Goal: Task Accomplishment & Management: Complete application form

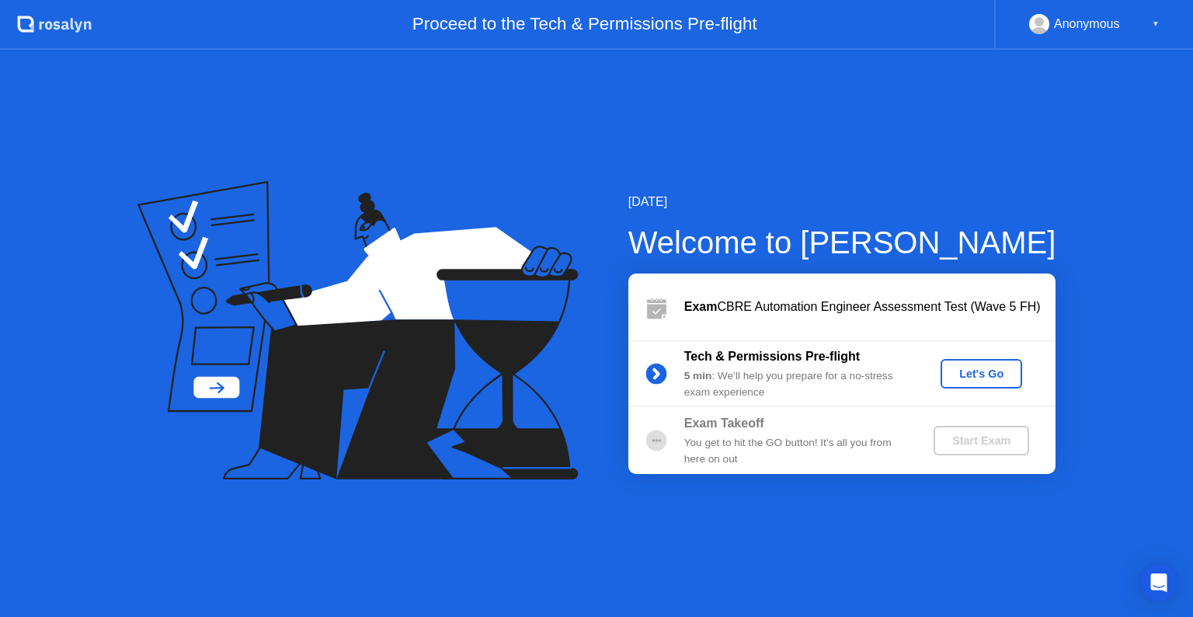
click at [991, 375] on div "Let's Go" at bounding box center [981, 373] width 69 height 12
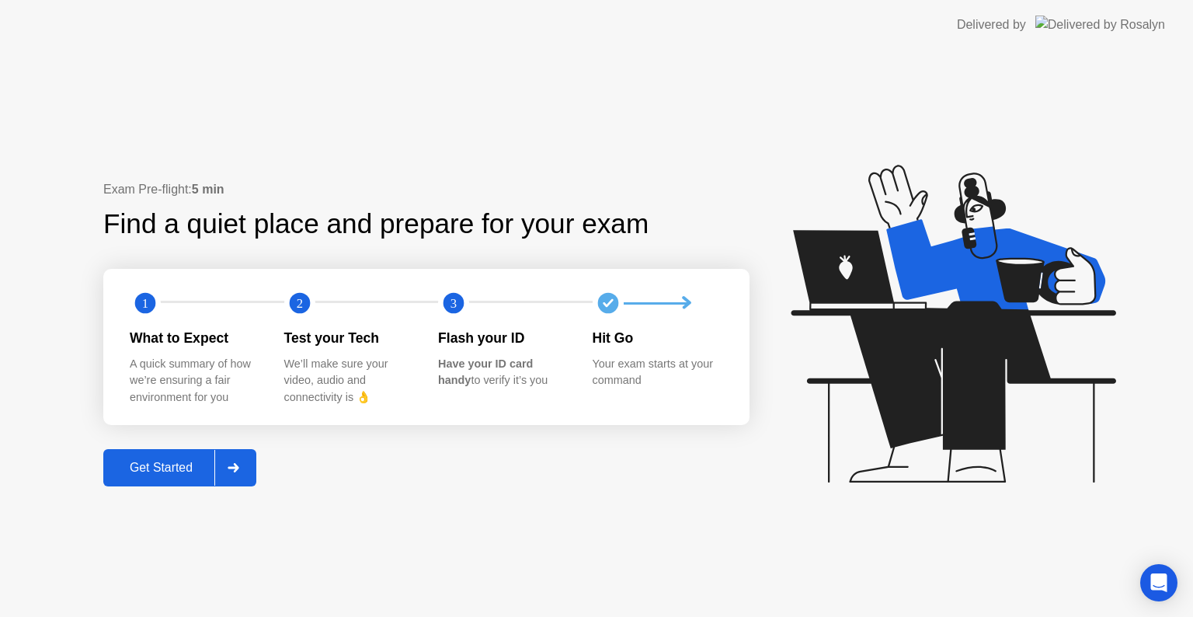
click at [177, 466] on div "Get Started" at bounding box center [161, 468] width 106 height 14
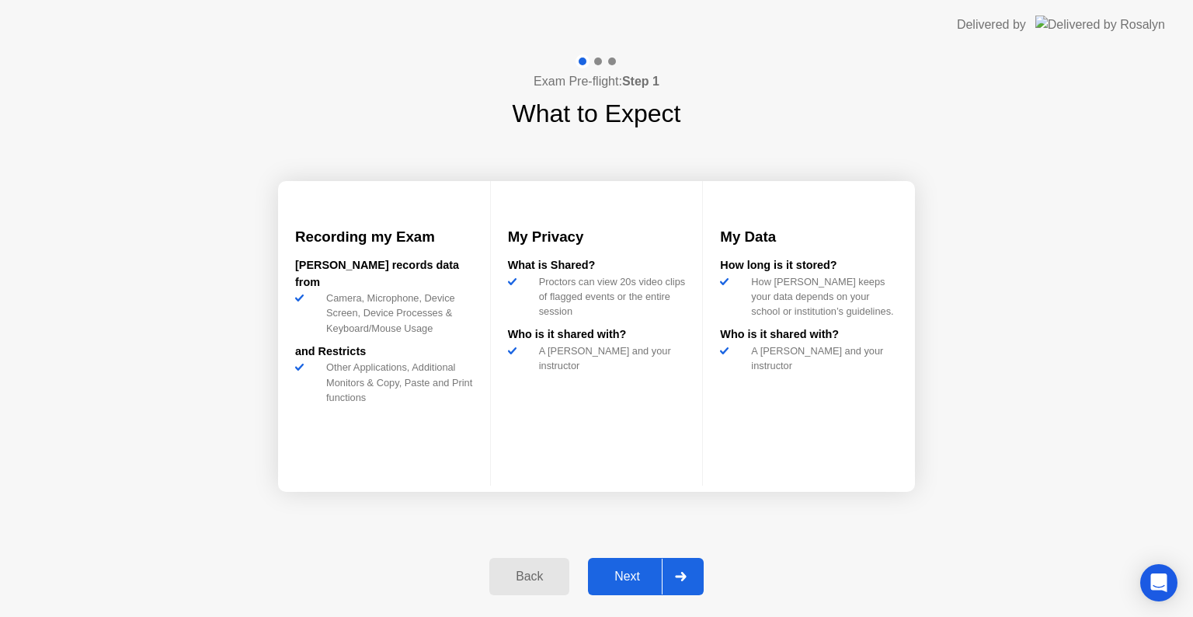
click at [643, 573] on div "Next" at bounding box center [627, 576] width 69 height 14
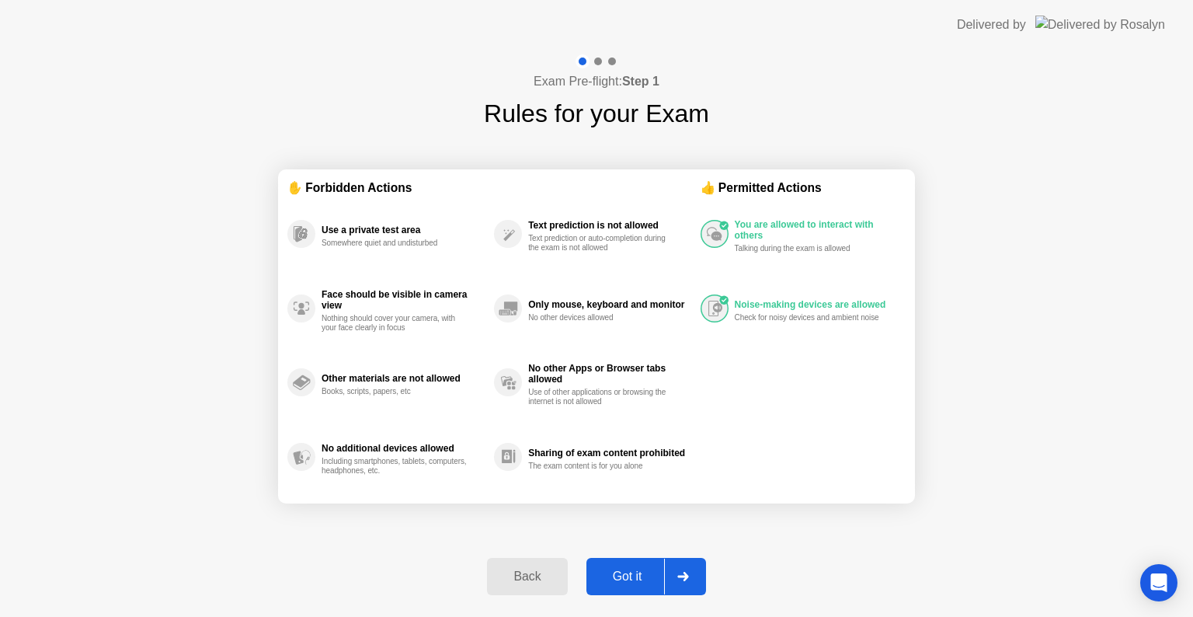
click at [635, 572] on div "Got it" at bounding box center [627, 576] width 73 height 14
select select "**********"
select select "*******"
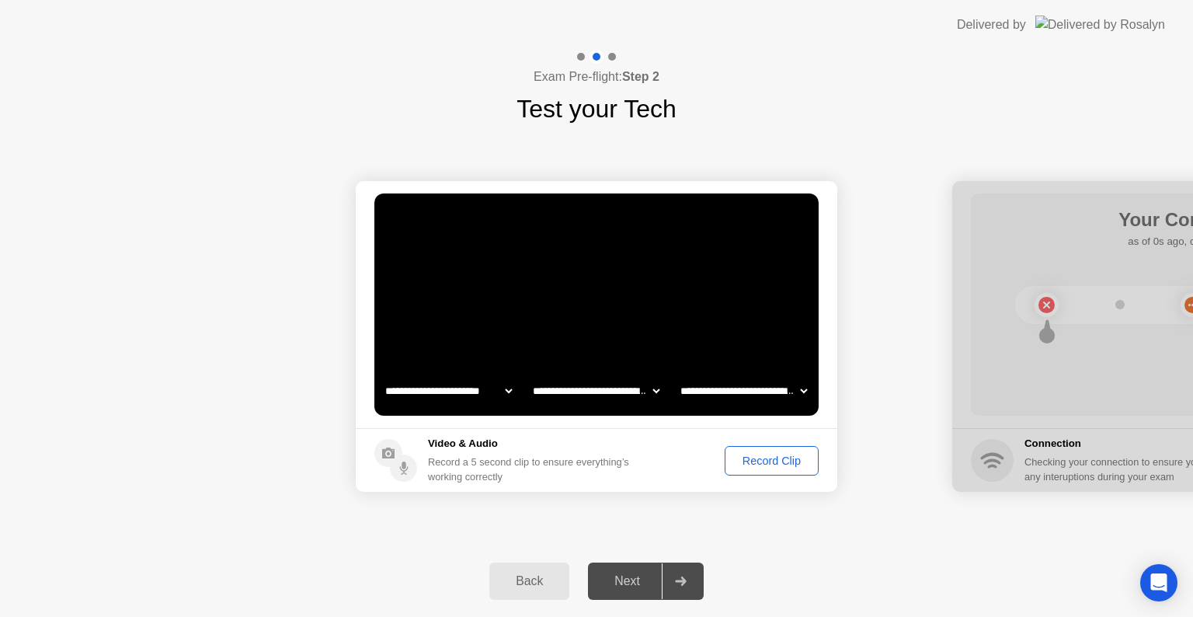
click at [767, 454] on div "Record Clip" at bounding box center [771, 460] width 83 height 12
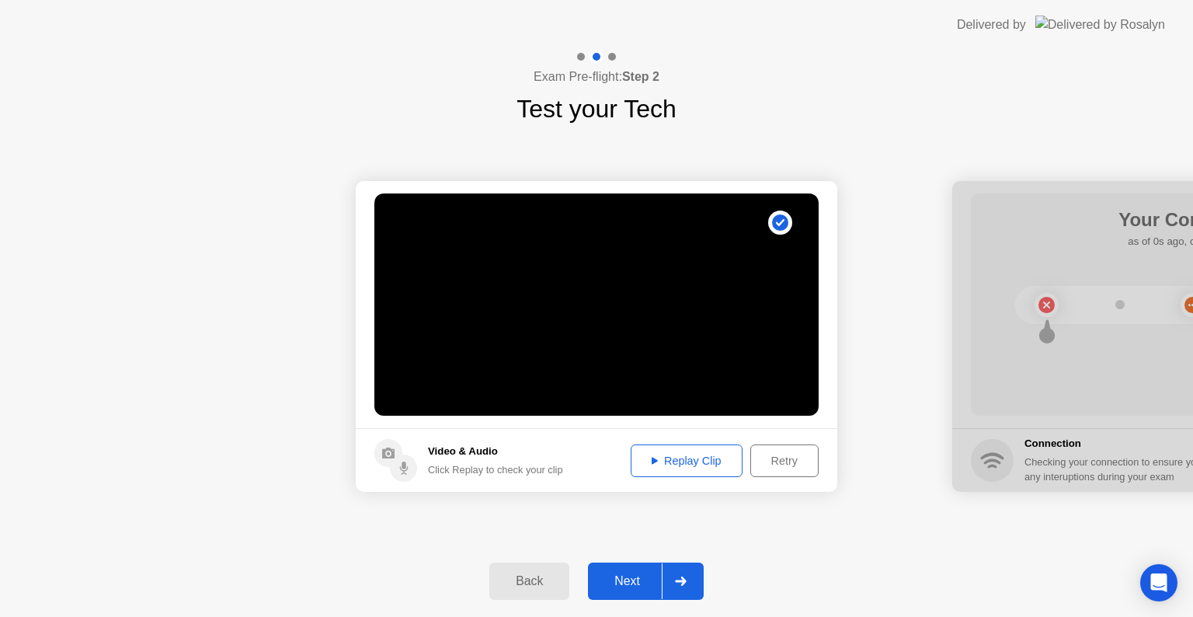
click at [656, 460] on div "Replay Clip" at bounding box center [686, 460] width 101 height 12
click at [635, 578] on div "Next" at bounding box center [627, 581] width 69 height 14
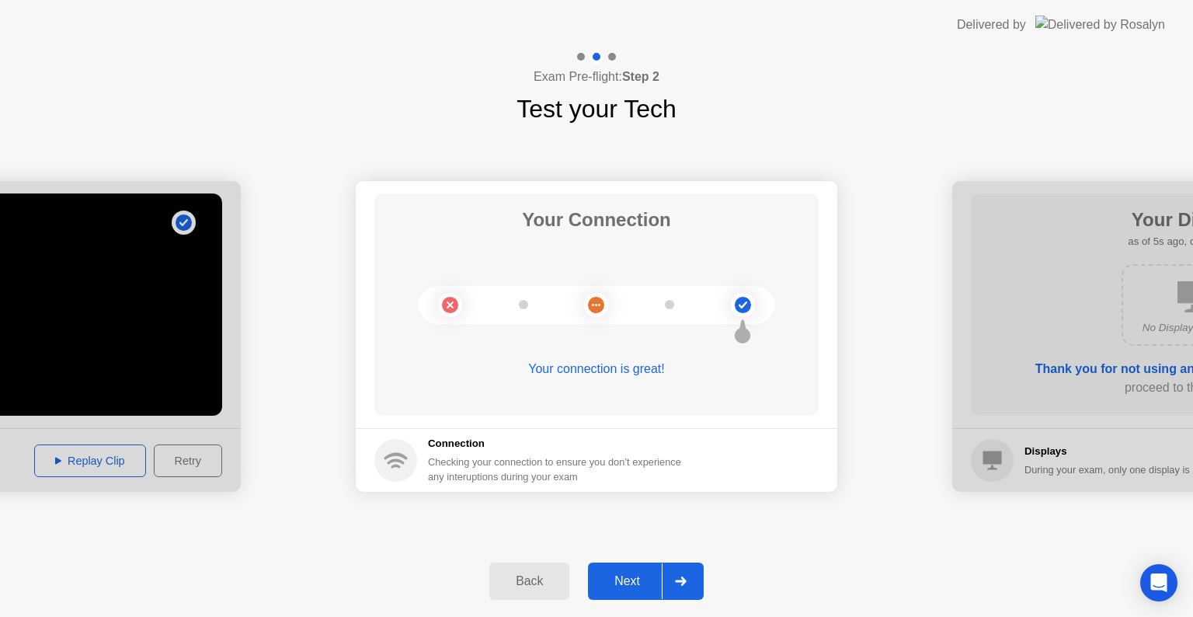
click at [628, 574] on div "Next" at bounding box center [627, 581] width 69 height 14
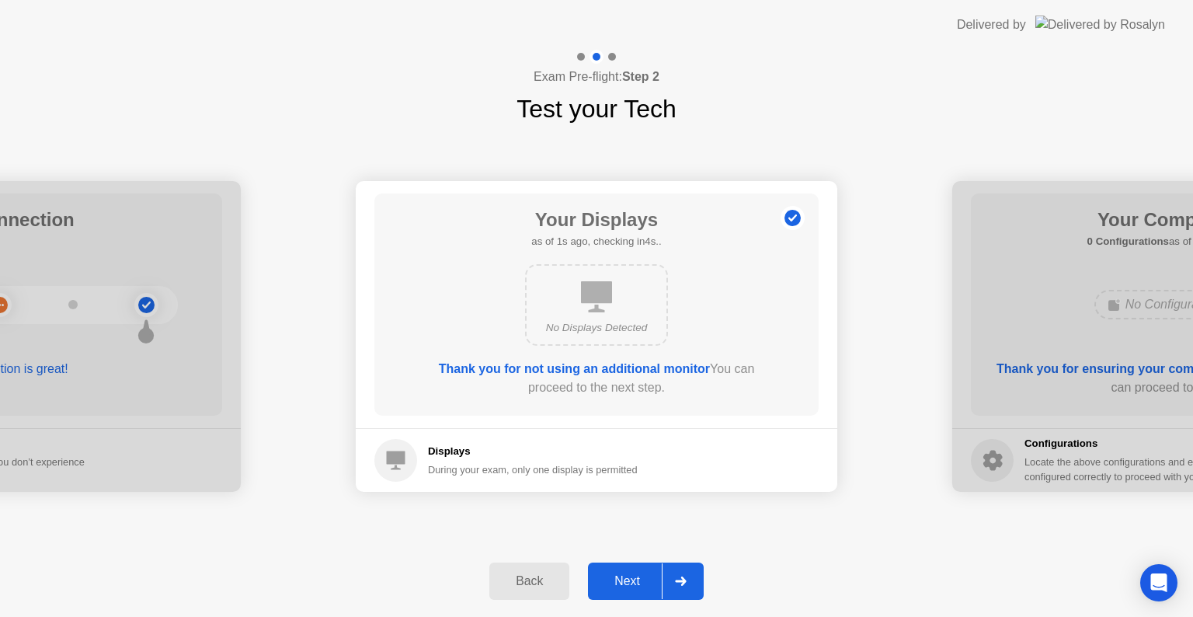
click at [628, 574] on div "Next" at bounding box center [627, 581] width 69 height 14
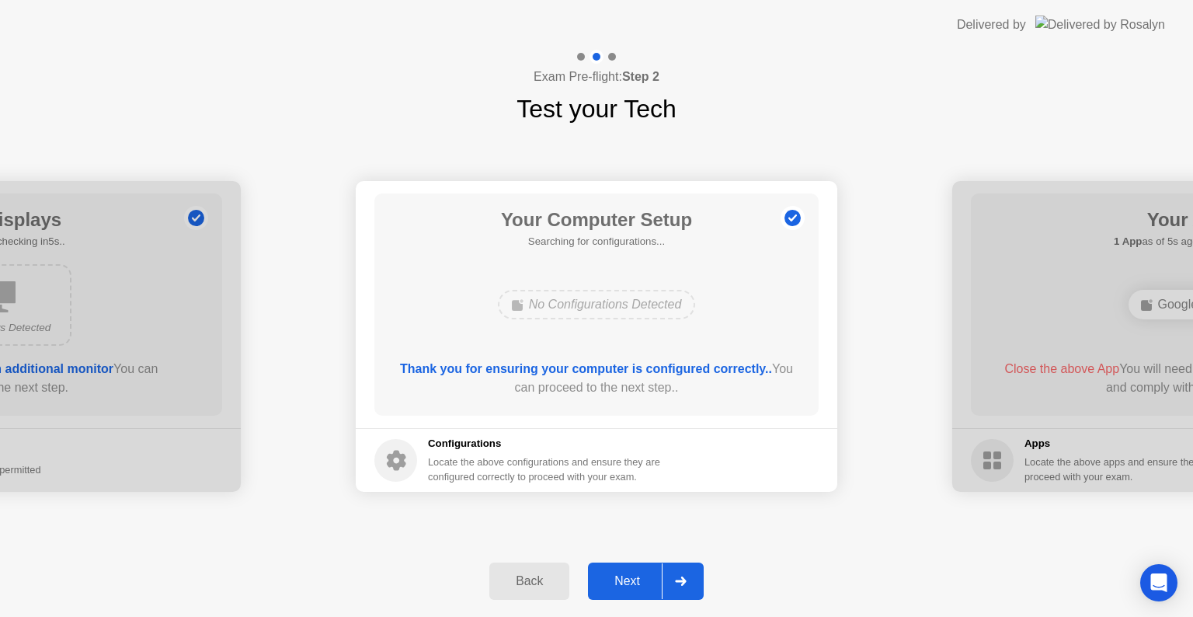
click at [628, 569] on button "Next" at bounding box center [646, 580] width 116 height 37
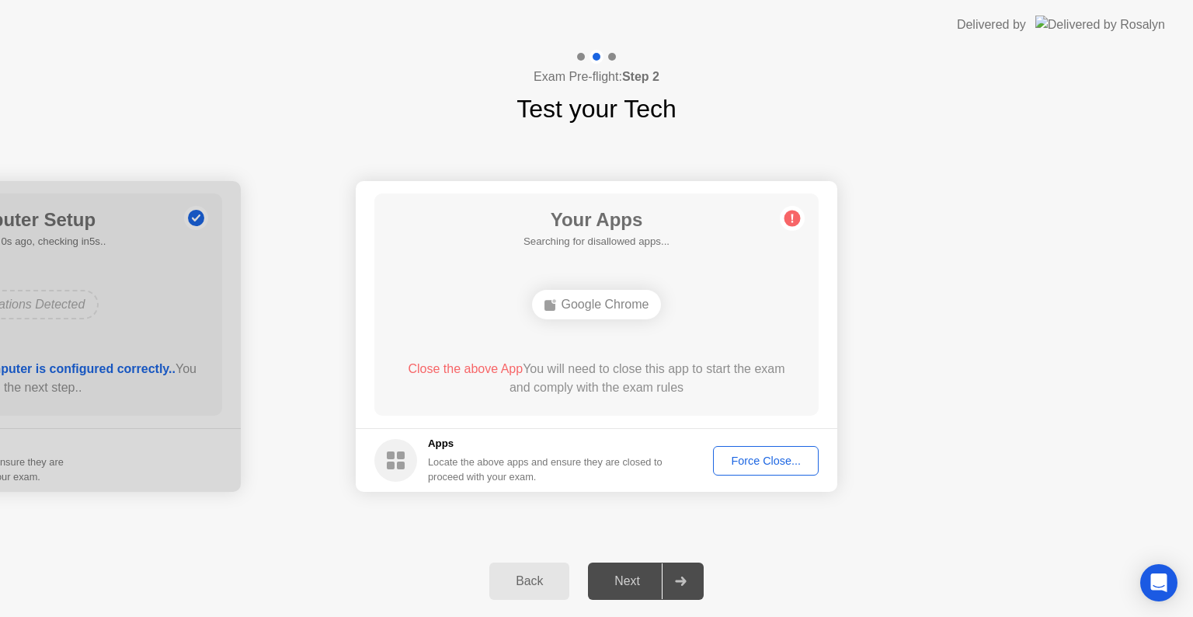
click at [628, 577] on div "Next" at bounding box center [627, 581] width 69 height 14
click at [762, 469] on button "Force Close..." at bounding box center [766, 461] width 106 height 30
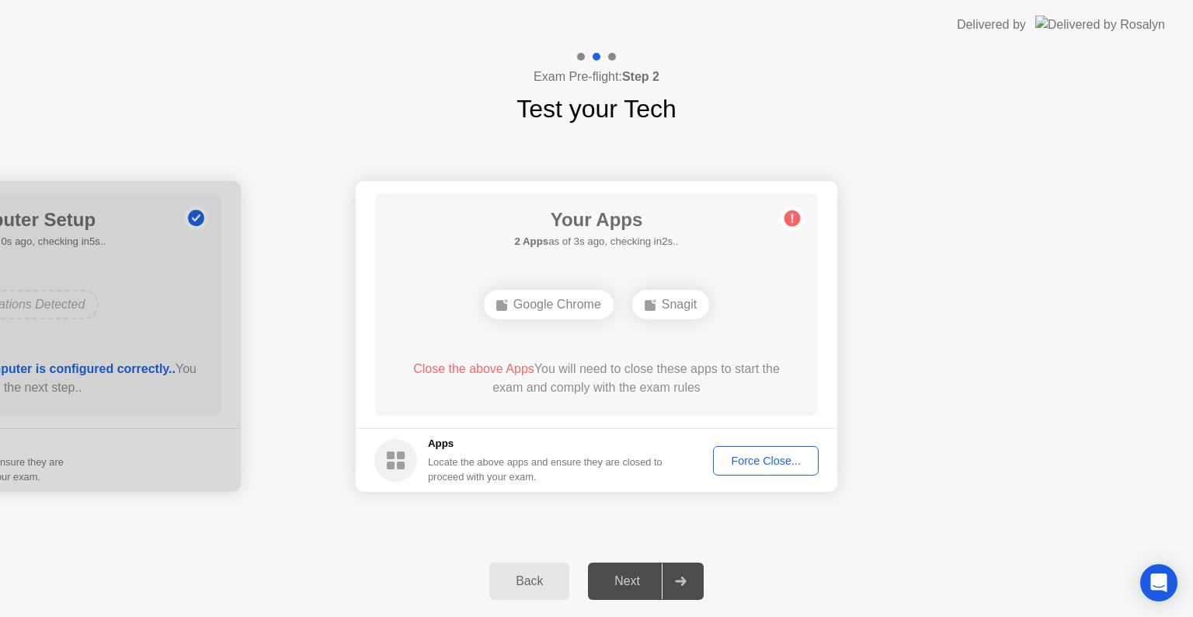
click at [757, 454] on div "Force Close..." at bounding box center [766, 460] width 95 height 12
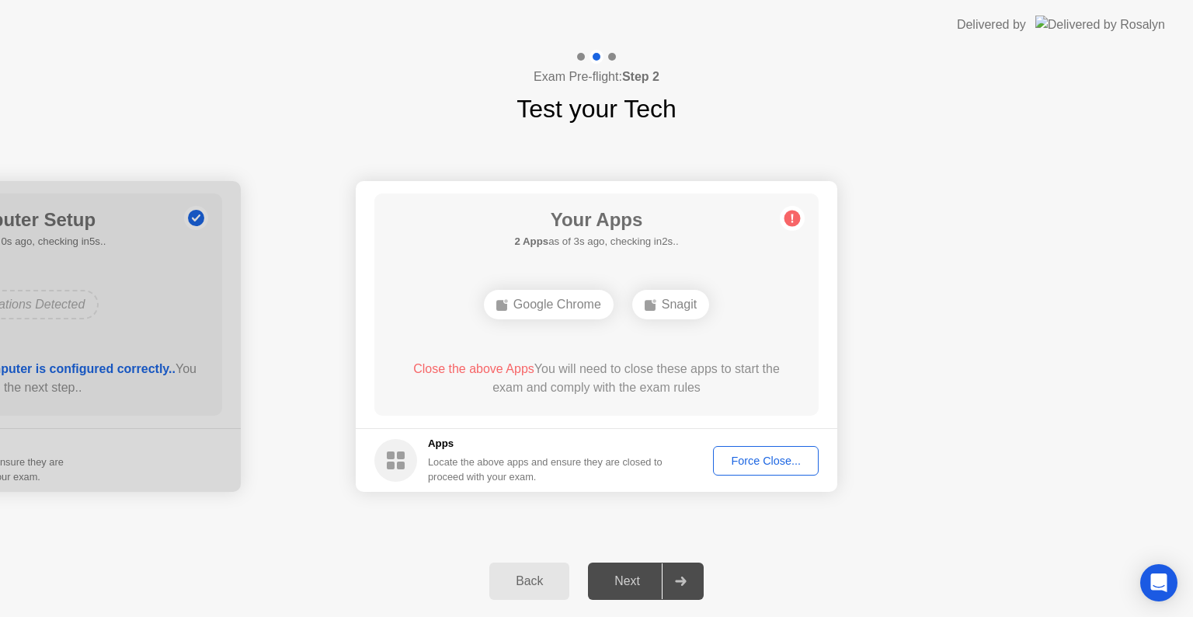
click at [542, 298] on div "Google Chrome" at bounding box center [549, 305] width 130 height 30
click at [673, 305] on div "Snagit" at bounding box center [670, 305] width 77 height 30
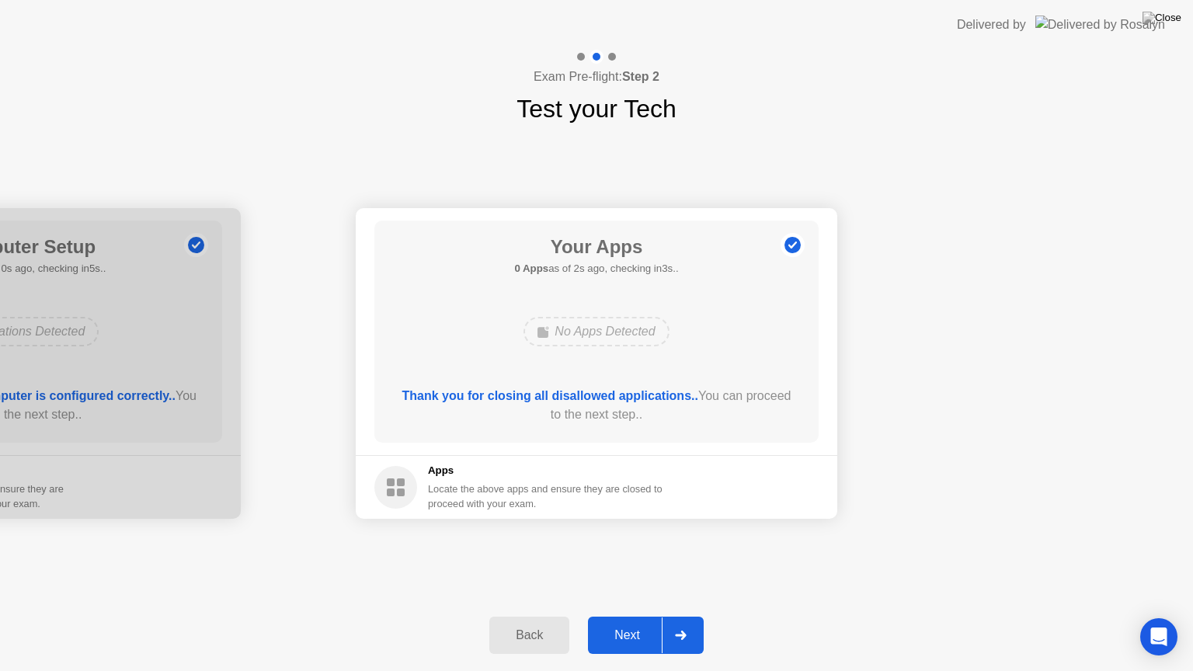
click at [623, 616] on div "Next" at bounding box center [627, 635] width 69 height 14
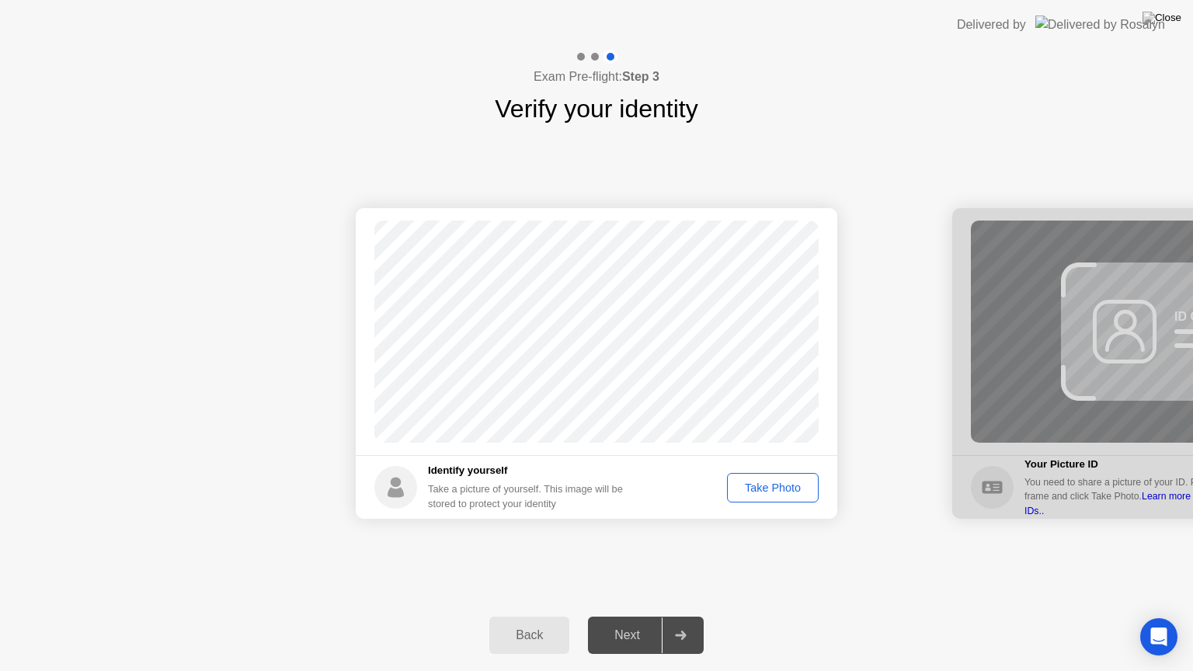
click at [772, 485] on div "Take Photo" at bounding box center [773, 488] width 81 height 12
click at [779, 482] on div "Retake" at bounding box center [783, 488] width 61 height 12
click at [779, 482] on div "Take Photo" at bounding box center [773, 488] width 81 height 12
click at [628, 616] on div "Next" at bounding box center [627, 635] width 69 height 14
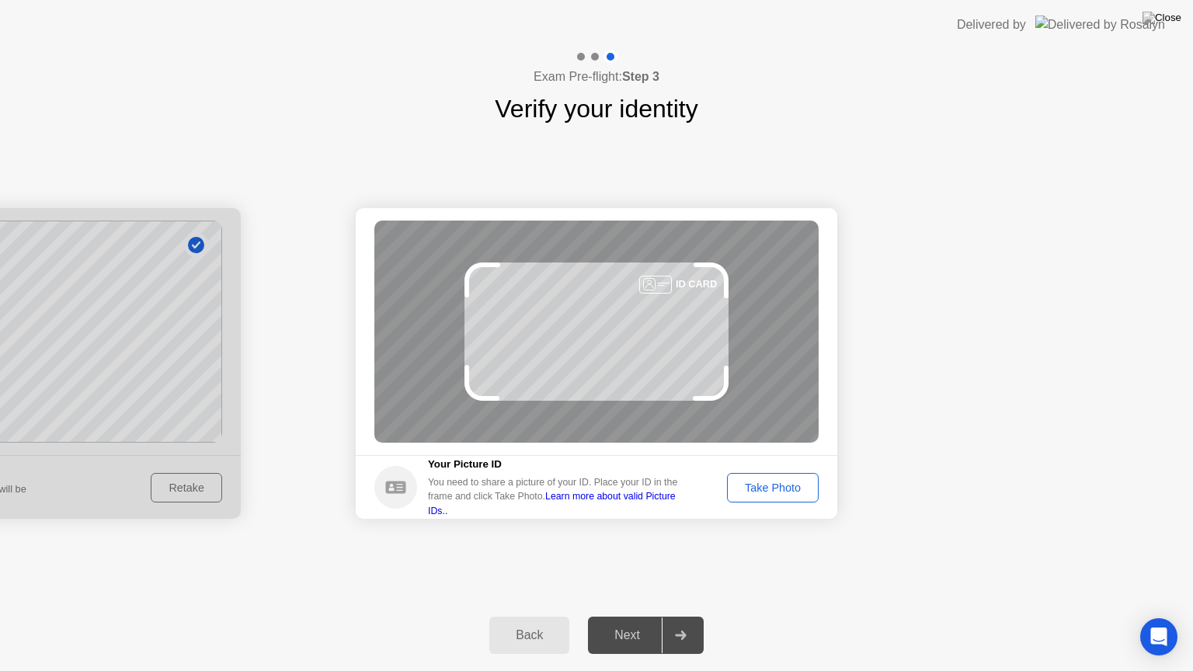
click at [795, 482] on div "Take Photo" at bounding box center [773, 488] width 81 height 12
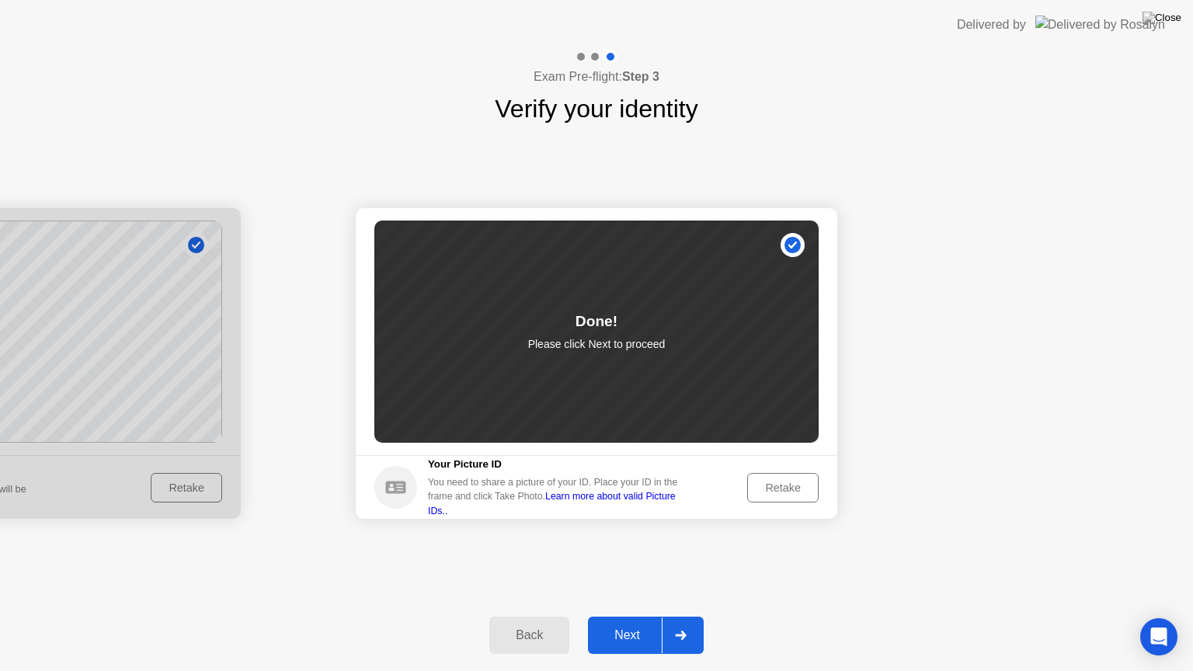
click at [625, 616] on div "Next" at bounding box center [627, 635] width 69 height 14
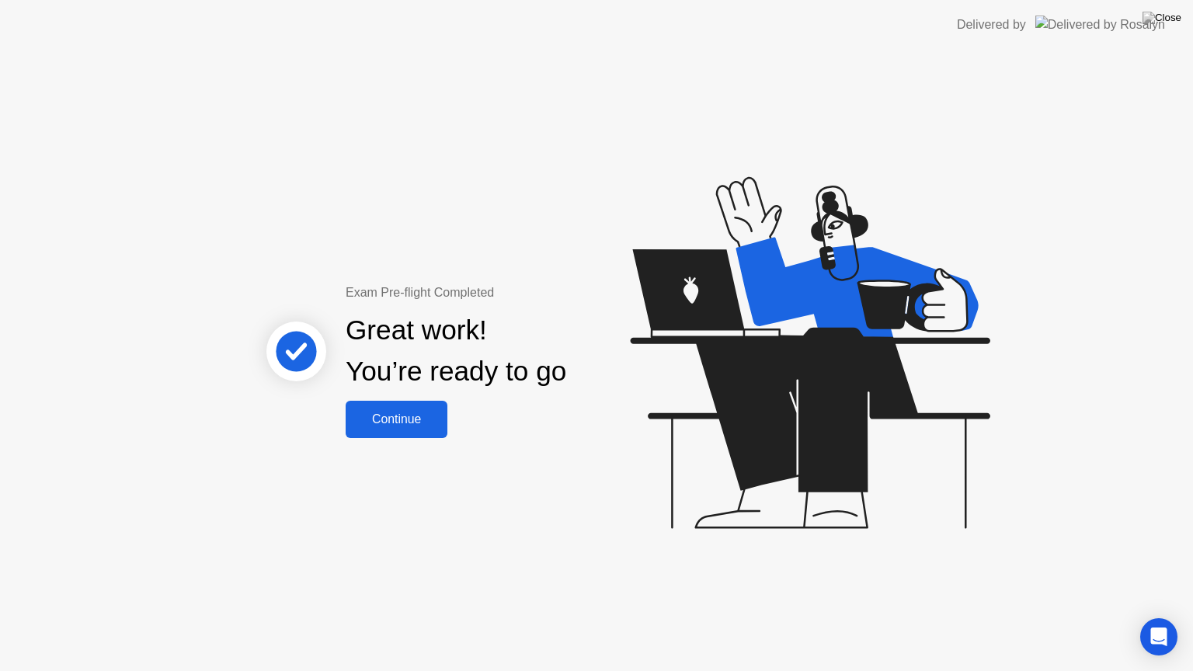
click at [404, 417] on div "Continue" at bounding box center [396, 419] width 92 height 14
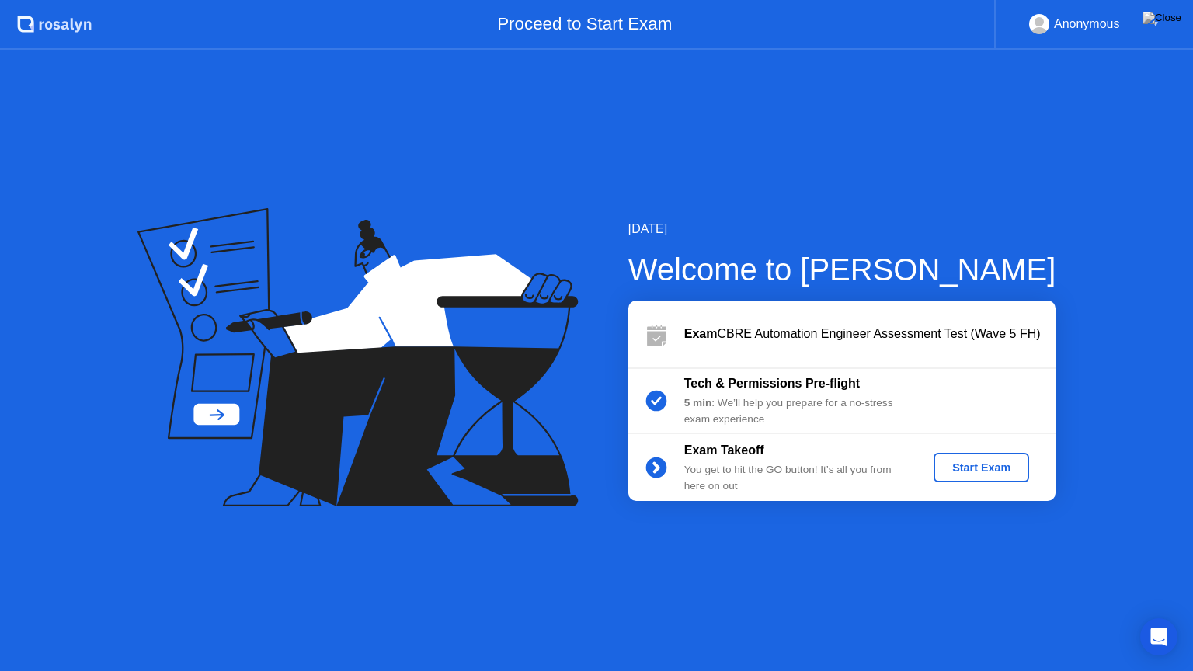
click at [1003, 468] on div "Start Exam" at bounding box center [981, 467] width 83 height 12
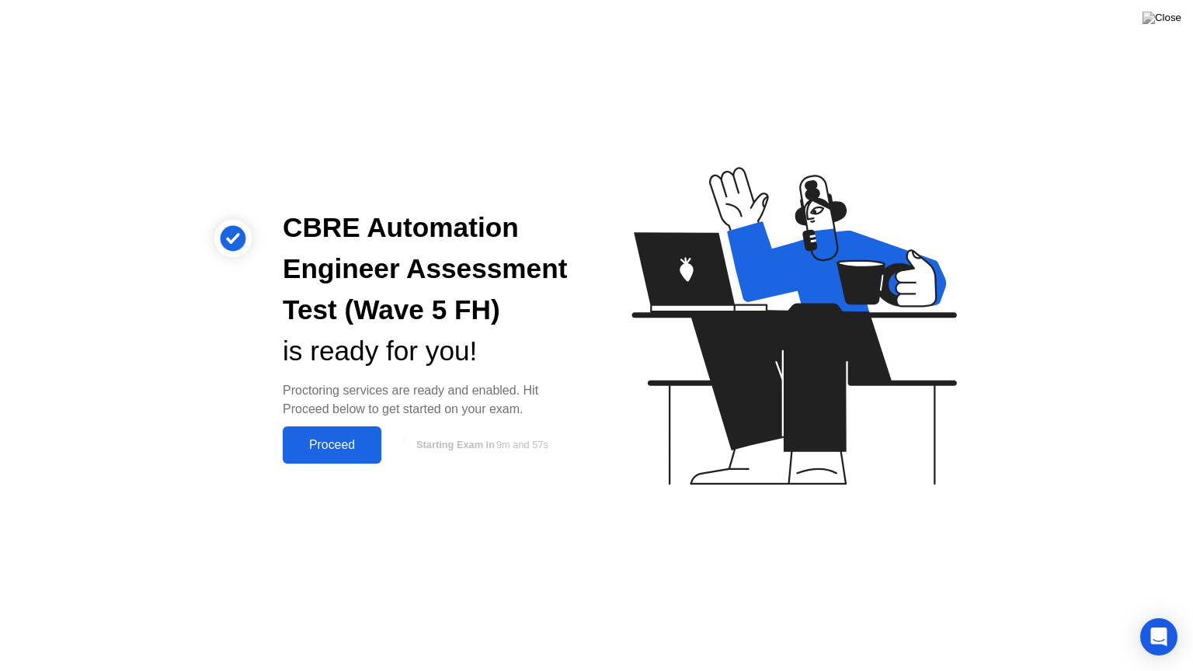
click at [346, 441] on div "Proceed" at bounding box center [331, 445] width 89 height 14
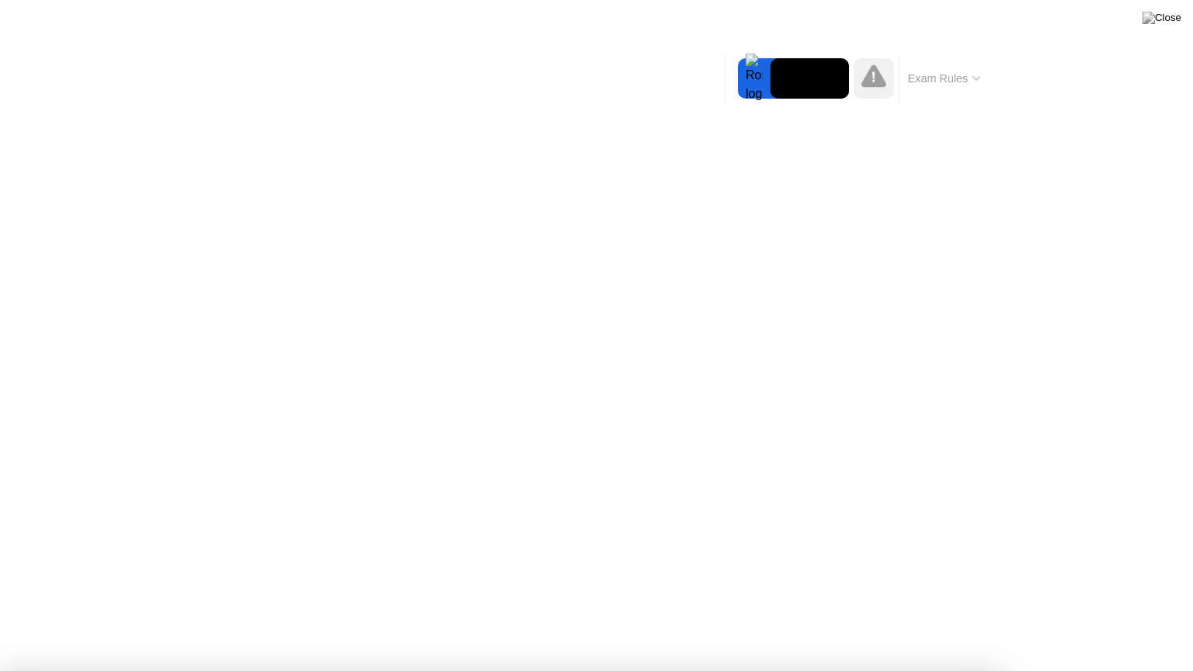
drag, startPoint x: 982, startPoint y: 315, endPoint x: 723, endPoint y: 346, distance: 260.5
drag, startPoint x: 451, startPoint y: 366, endPoint x: 636, endPoint y: 302, distance: 195.5
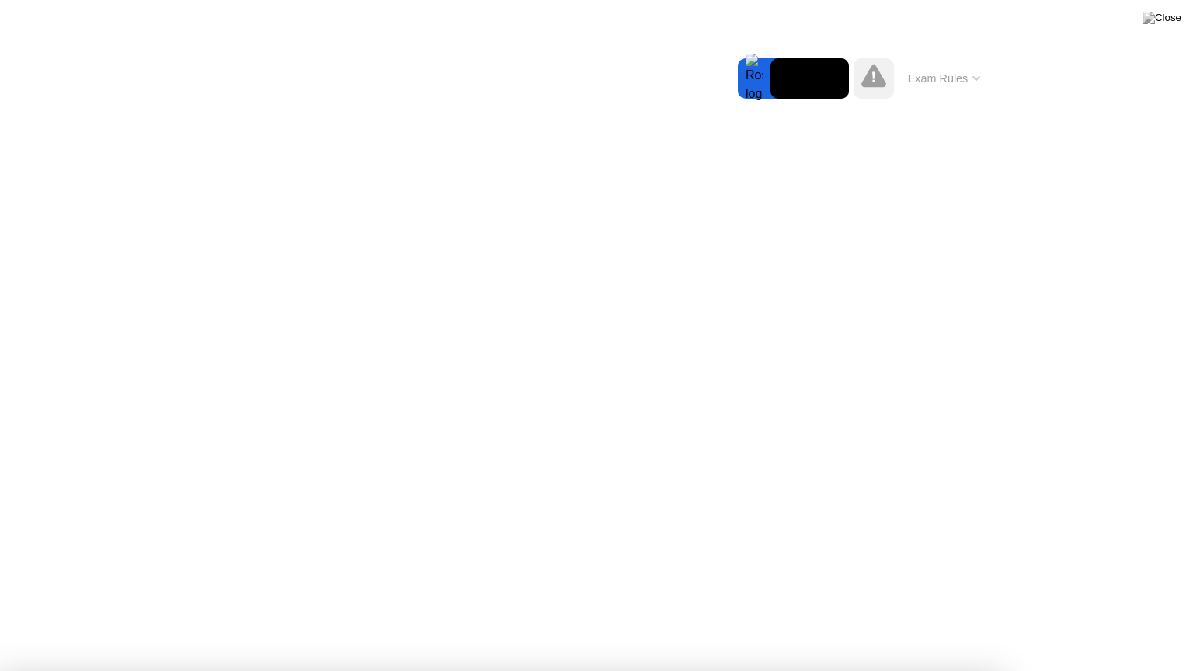
click at [873, 75] on icon at bounding box center [873, 77] width 2 height 10
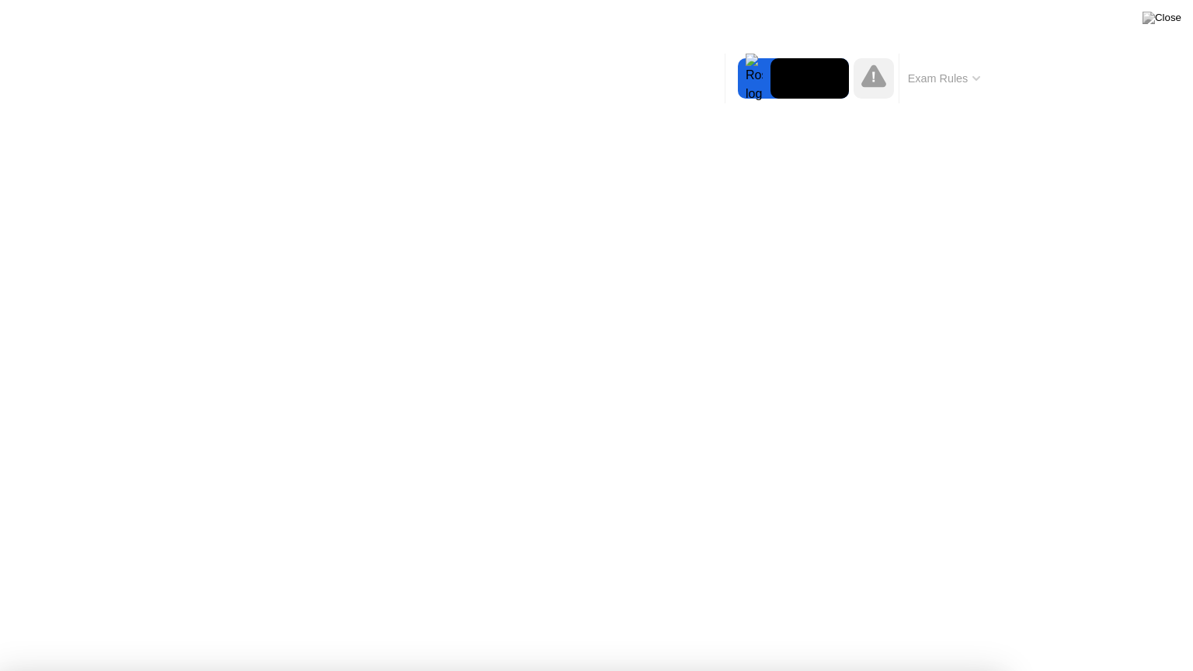
drag, startPoint x: 416, startPoint y: 308, endPoint x: 494, endPoint y: 422, distance: 138.1
drag, startPoint x: 557, startPoint y: 324, endPoint x: 715, endPoint y: 304, distance: 159.0
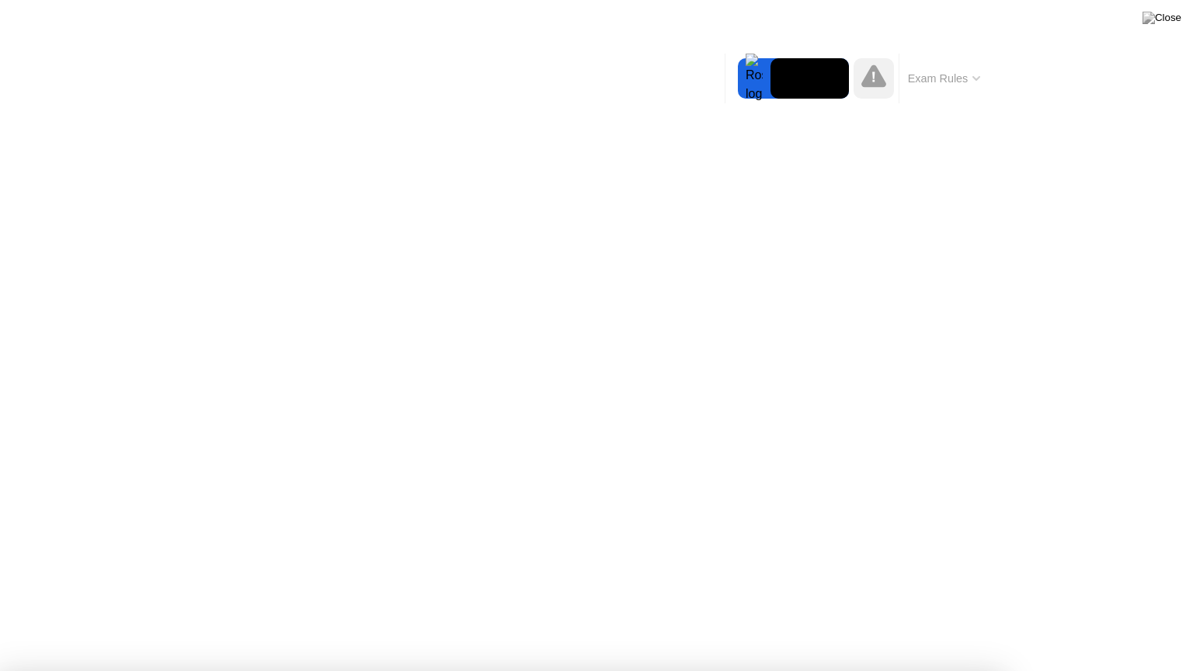
click at [963, 67] on div "Exam Rules" at bounding box center [944, 79] width 90 height 50
click at [876, 81] on icon at bounding box center [873, 75] width 25 height 23
click at [749, 80] on div at bounding box center [754, 78] width 33 height 40
click at [816, 78] on video at bounding box center [810, 78] width 78 height 40
click at [929, 77] on button "Exam Rules" at bounding box center [944, 78] width 82 height 14
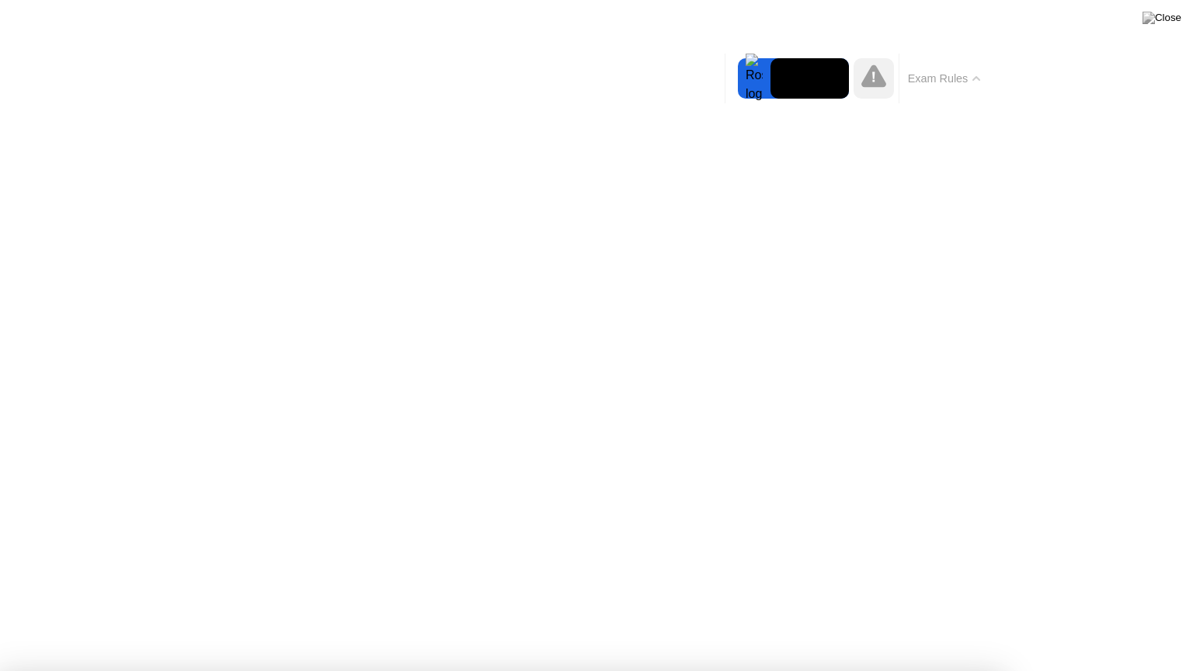
drag, startPoint x: 315, startPoint y: 148, endPoint x: 850, endPoint y: 447, distance: 613.5
drag, startPoint x: 378, startPoint y: 199, endPoint x: 905, endPoint y: 553, distance: 634.7
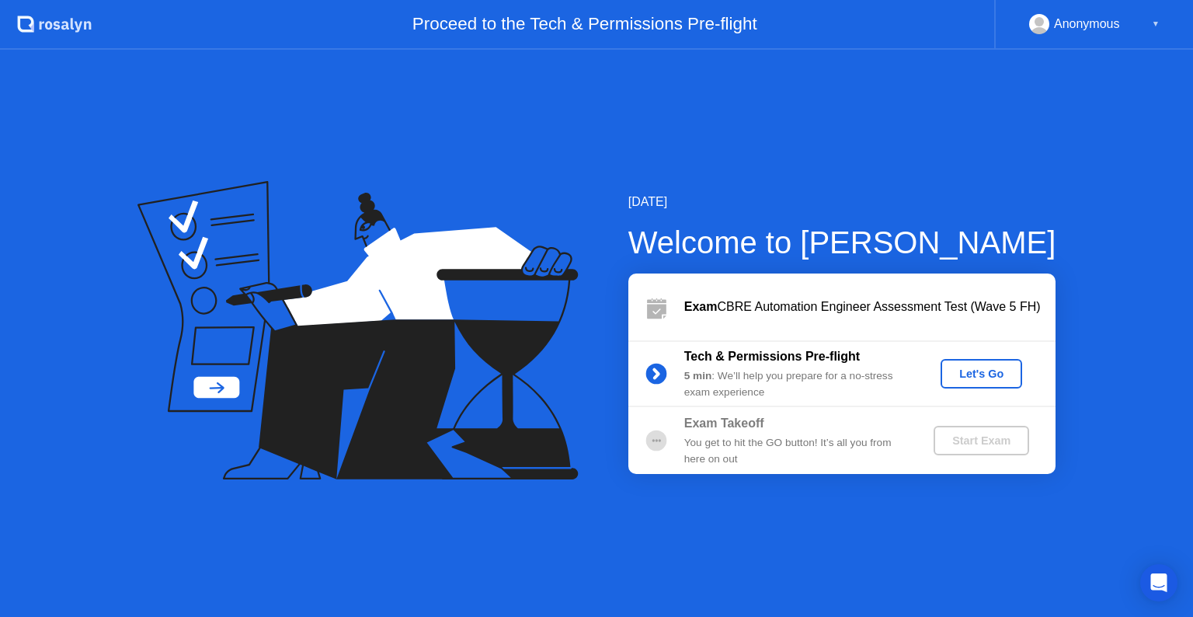
click at [991, 371] on div "Let's Go" at bounding box center [981, 373] width 69 height 12
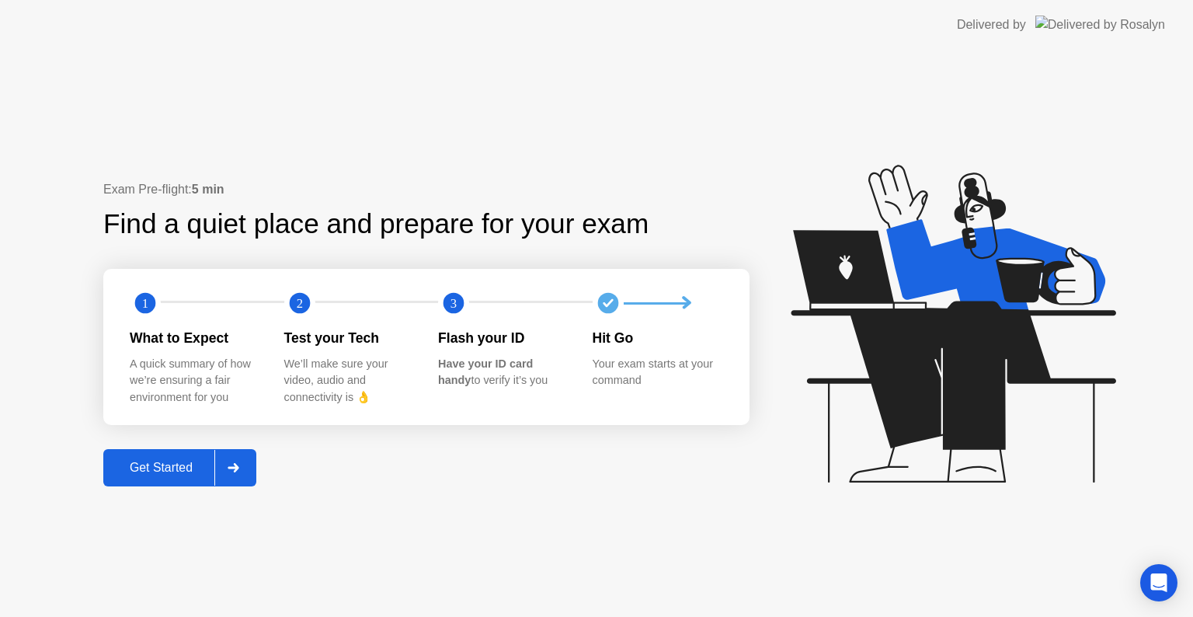
click at [176, 468] on div "Get Started" at bounding box center [161, 468] width 106 height 14
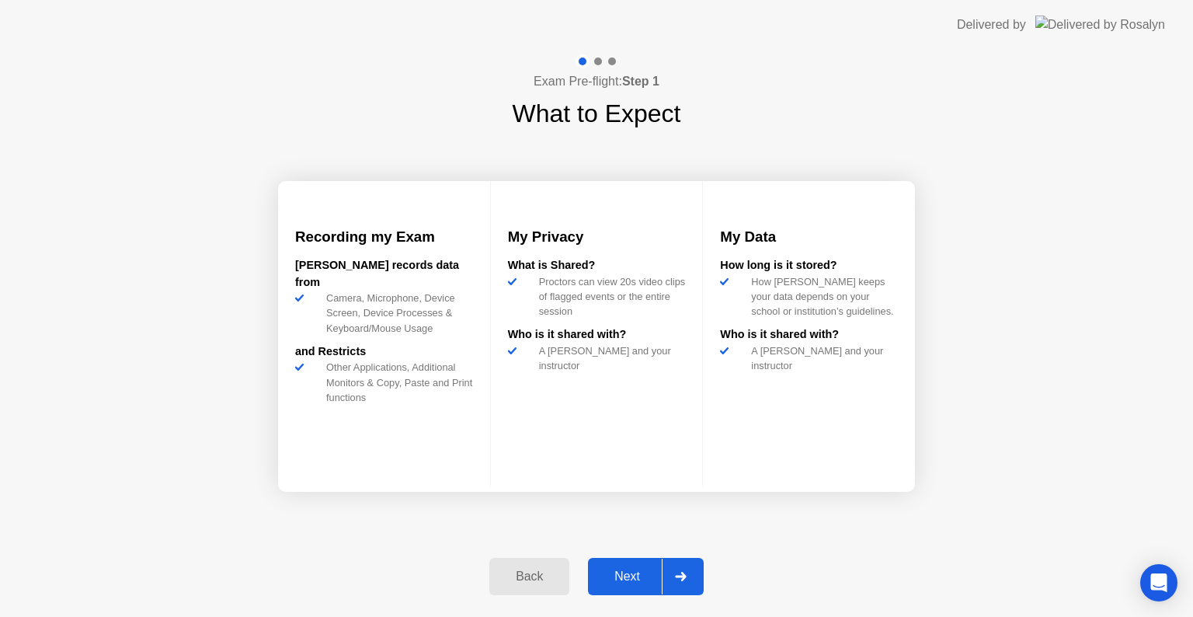
click at [632, 569] on div "Next" at bounding box center [627, 576] width 69 height 14
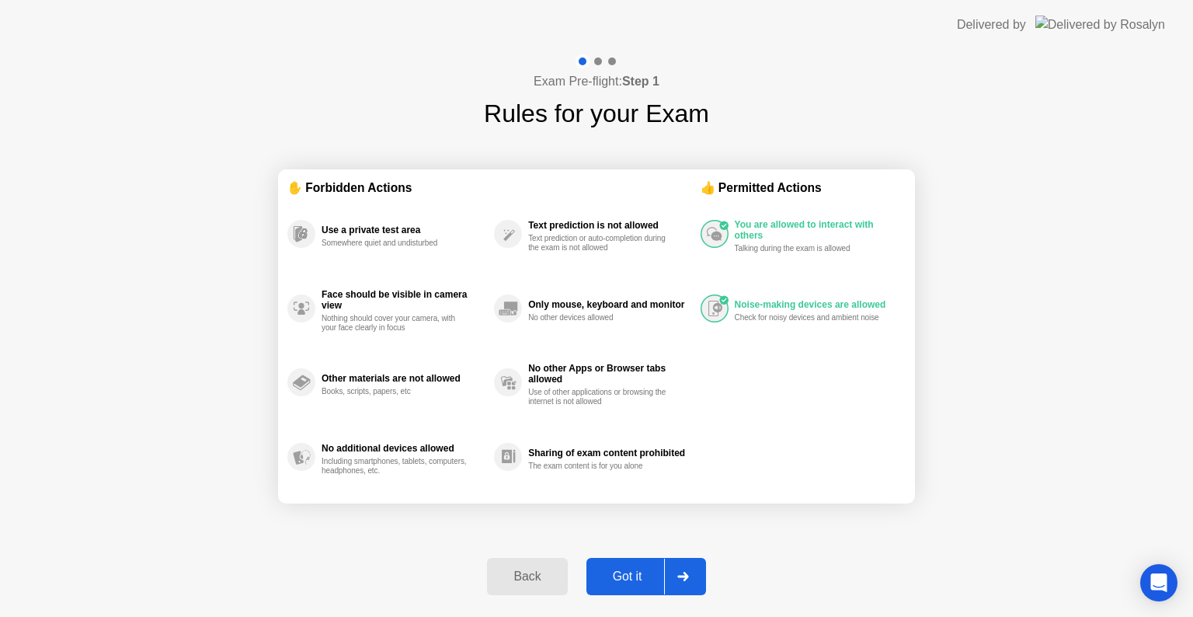
click at [639, 572] on div "Got it" at bounding box center [627, 576] width 73 height 14
select select "**********"
select select "*******"
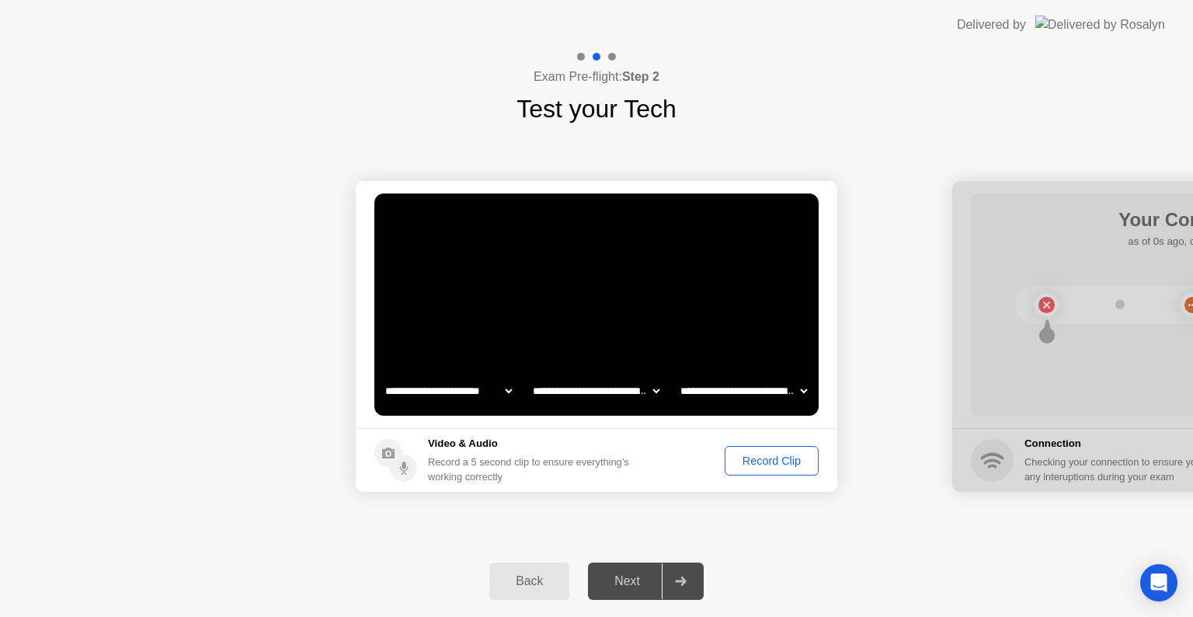
click at [763, 459] on div "Record Clip" at bounding box center [771, 460] width 83 height 12
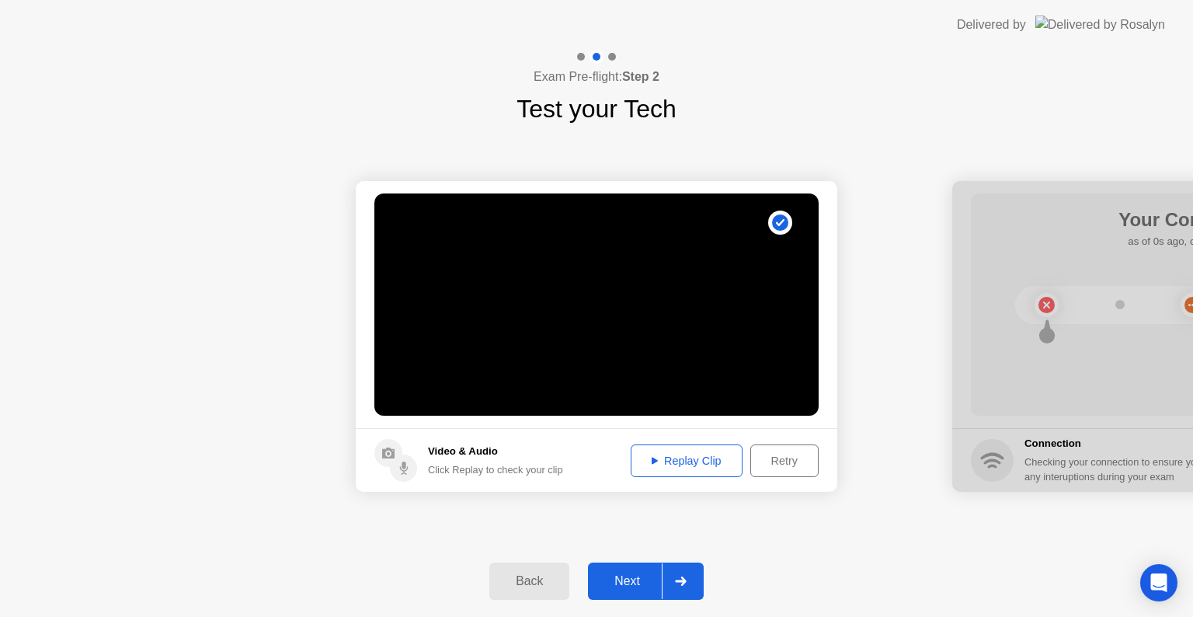
click at [689, 462] on div "Replay Clip" at bounding box center [686, 460] width 101 height 12
click at [632, 576] on div "Next" at bounding box center [627, 581] width 69 height 14
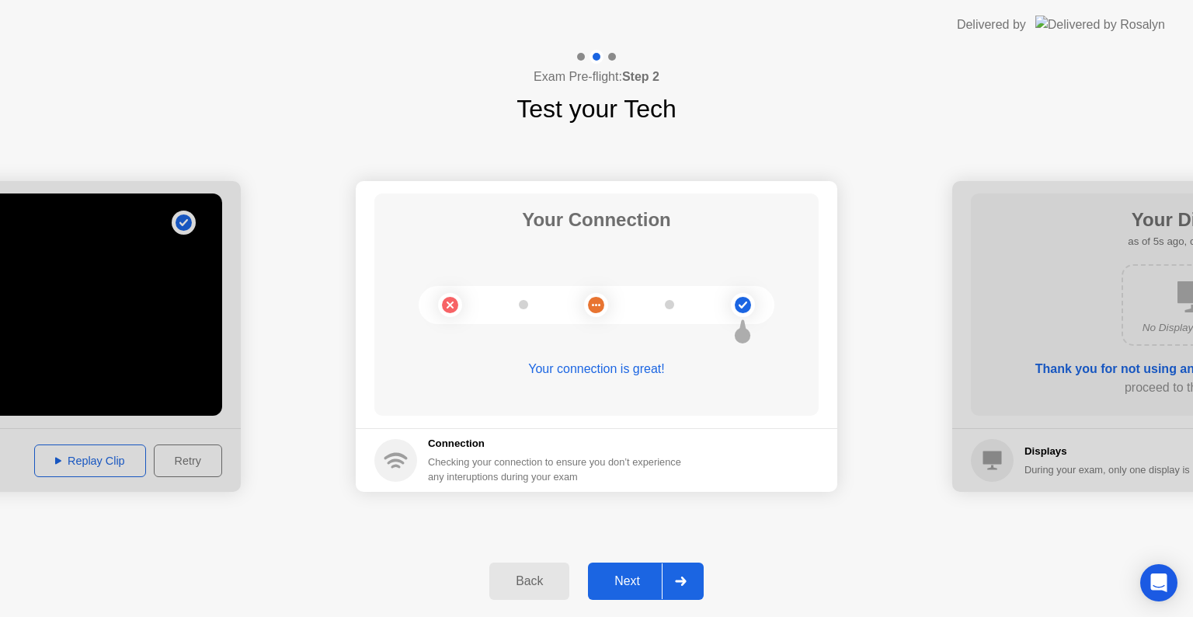
click at [619, 587] on div "Next" at bounding box center [627, 581] width 69 height 14
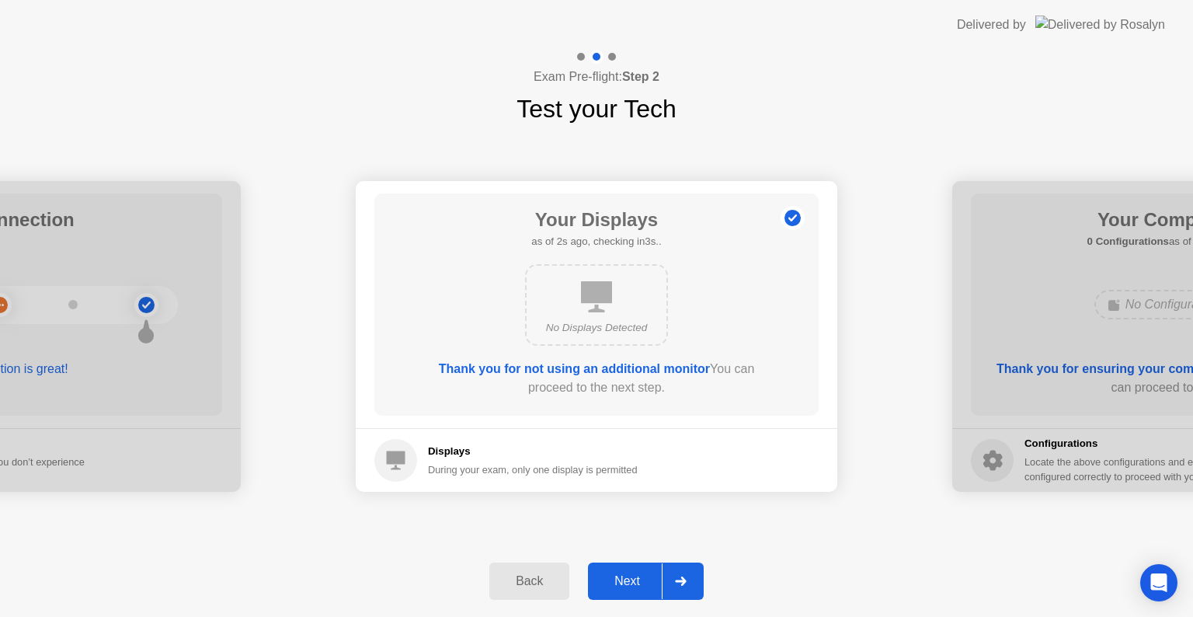
click at [625, 576] on div "Next" at bounding box center [627, 581] width 69 height 14
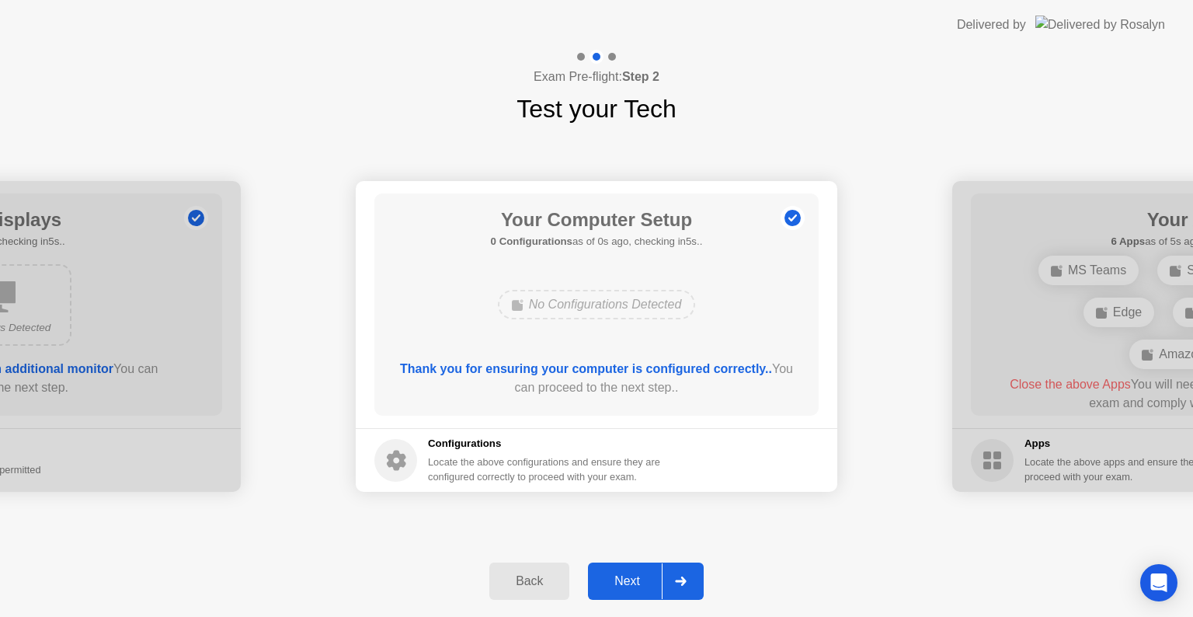
click at [628, 576] on div "Next" at bounding box center [627, 581] width 69 height 14
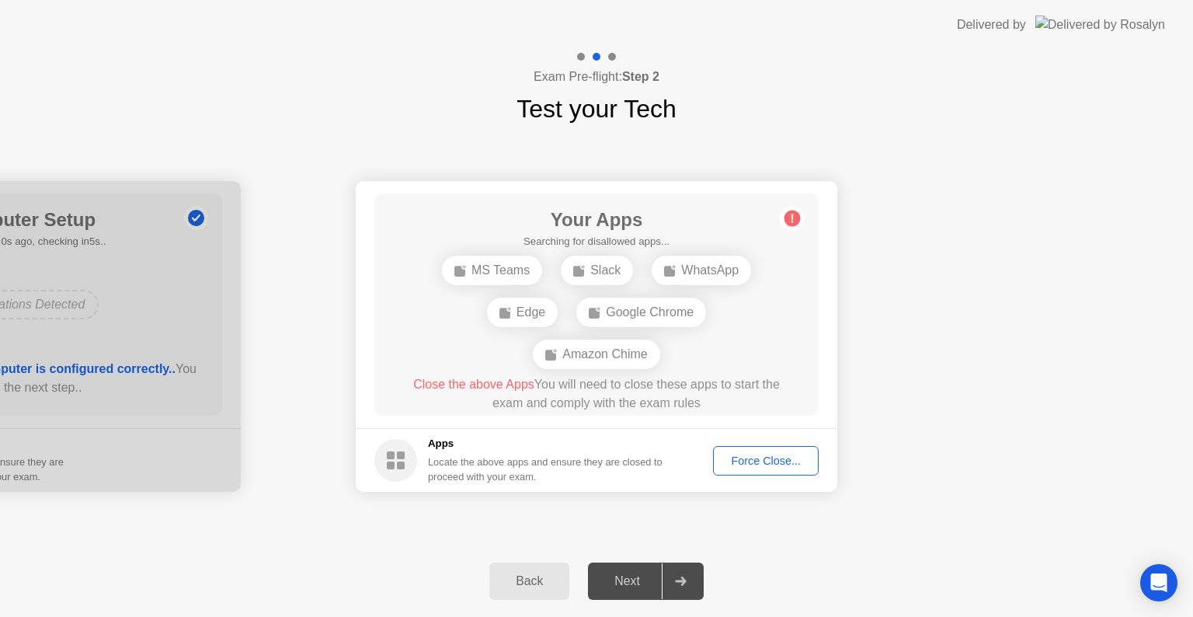
click at [747, 463] on div "Force Close..." at bounding box center [766, 460] width 95 height 12
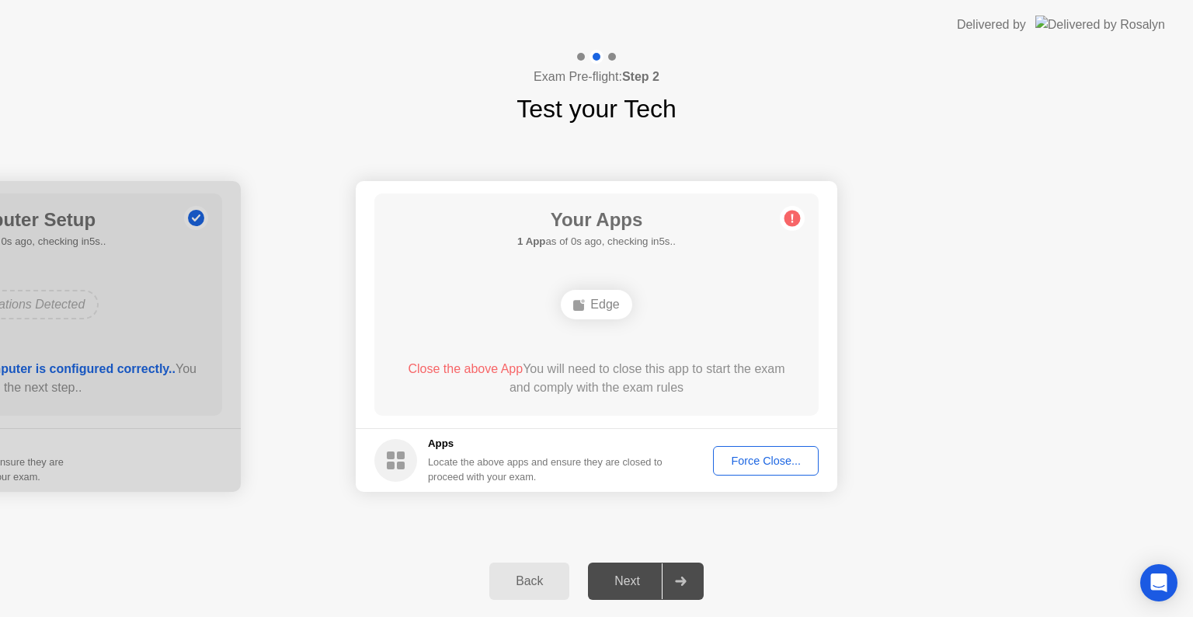
click at [765, 457] on div "Force Close..." at bounding box center [766, 460] width 95 height 12
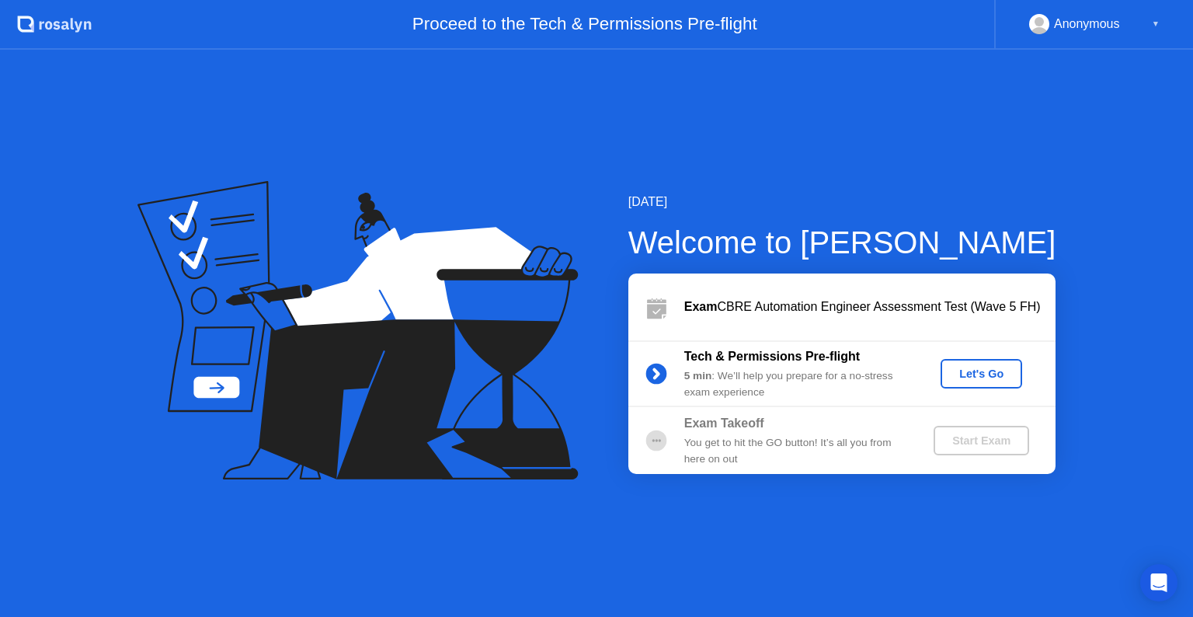
click at [977, 375] on div "Let's Go" at bounding box center [981, 373] width 69 height 12
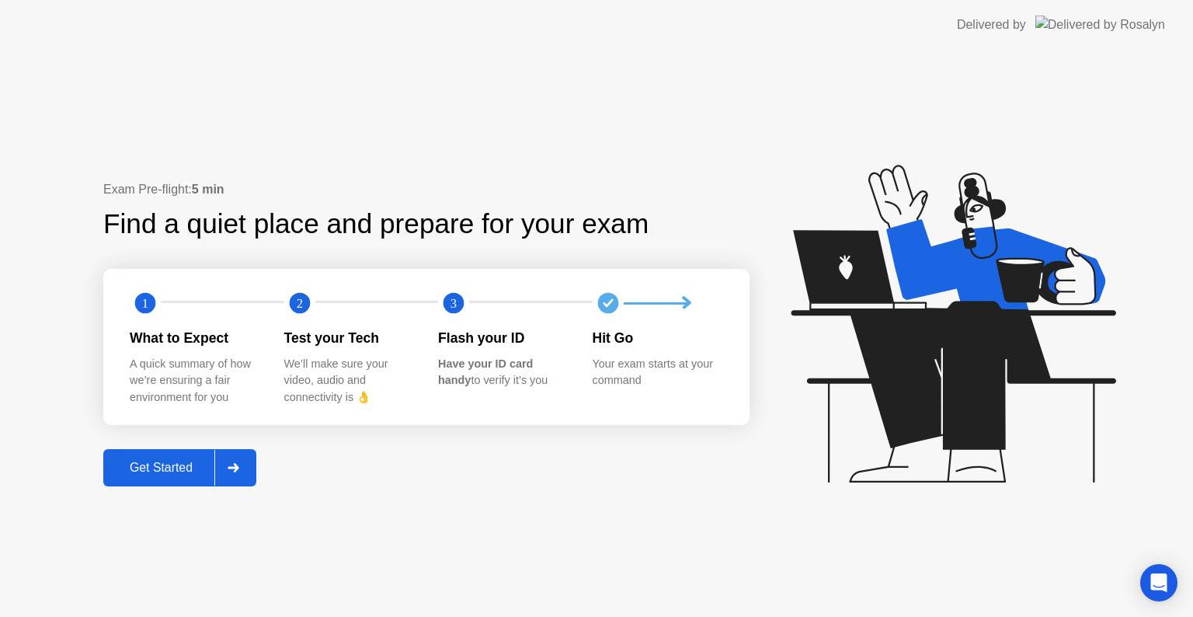
click at [167, 461] on div "Get Started" at bounding box center [161, 468] width 106 height 14
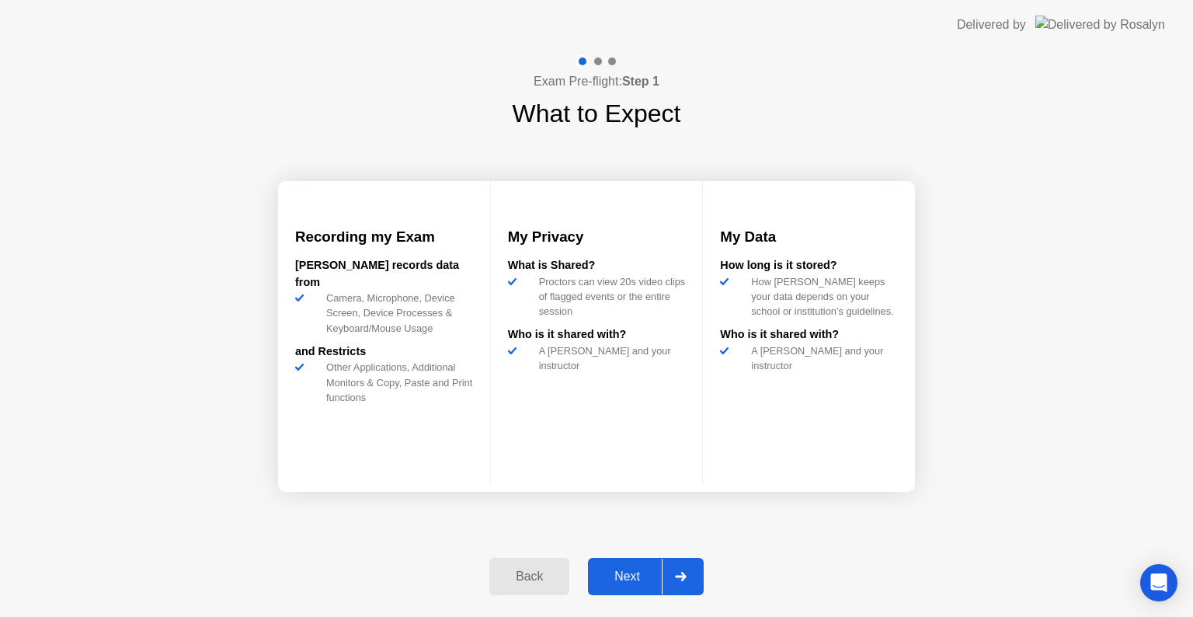
click at [642, 576] on div "Next" at bounding box center [627, 576] width 69 height 14
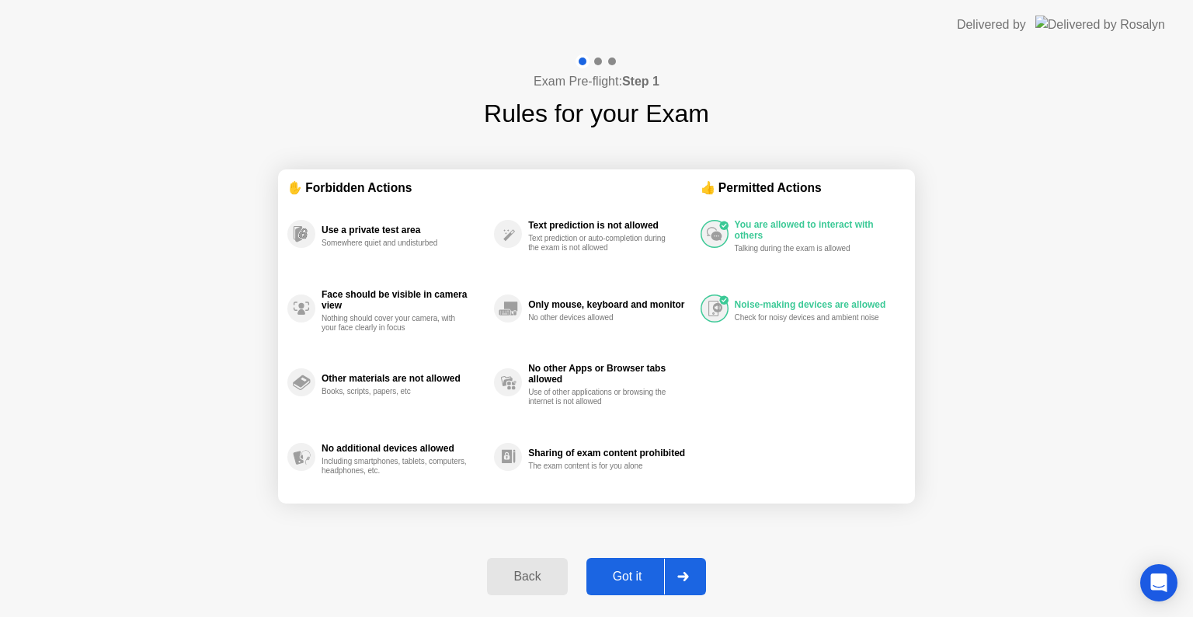
click at [630, 570] on div "Got it" at bounding box center [627, 576] width 73 height 14
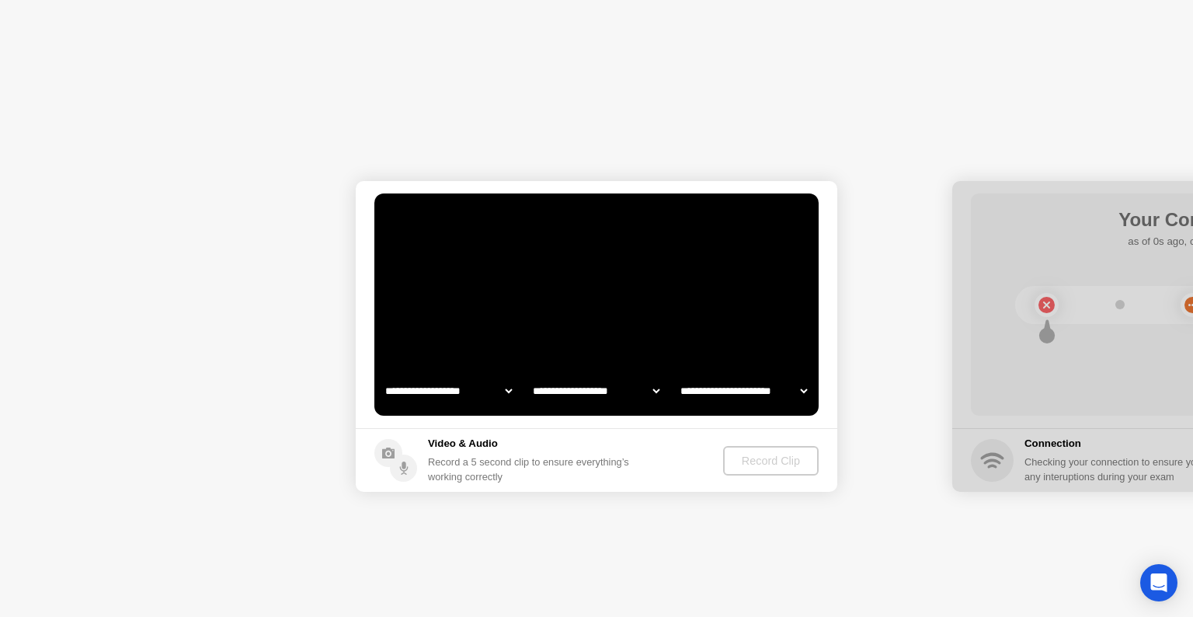
select select "**********"
select select "*******"
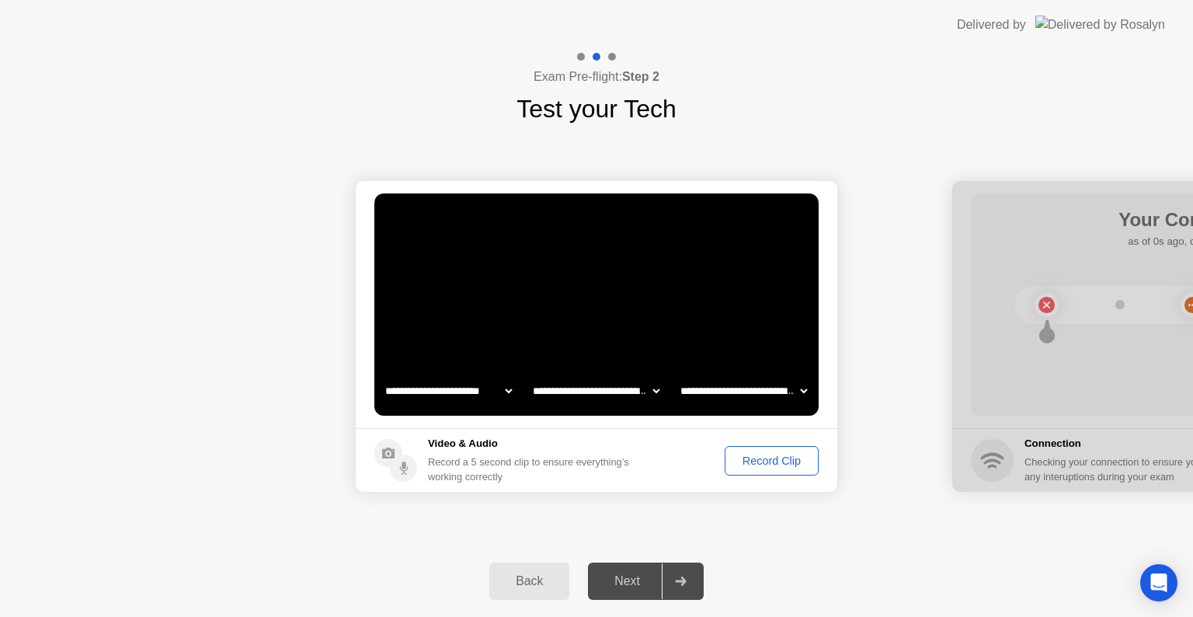
click at [746, 463] on div "Record Clip" at bounding box center [771, 460] width 83 height 12
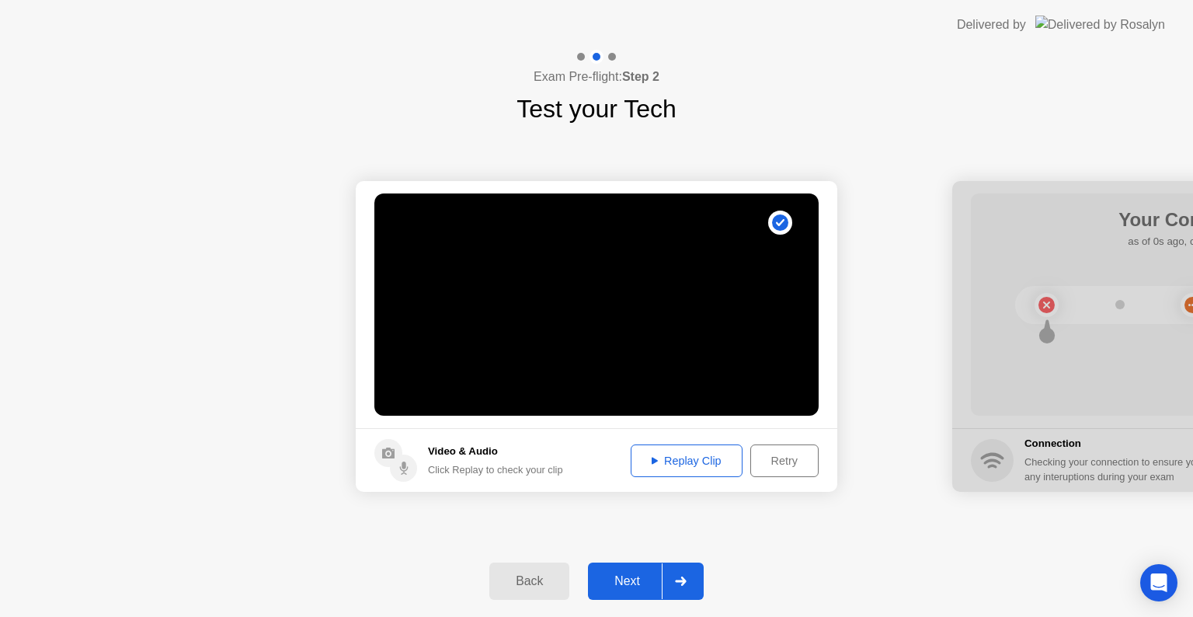
click at [671, 457] on div "Replay Clip" at bounding box center [686, 460] width 101 height 12
click at [626, 574] on div "Next" at bounding box center [627, 581] width 69 height 14
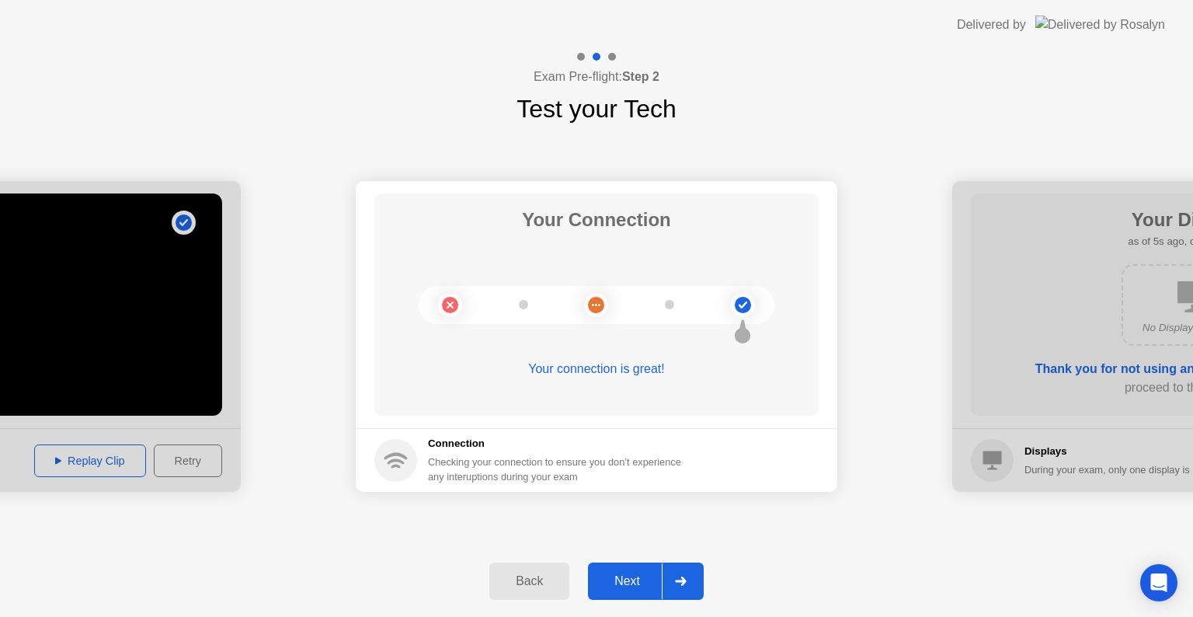
click at [631, 575] on div "Next" at bounding box center [627, 581] width 69 height 14
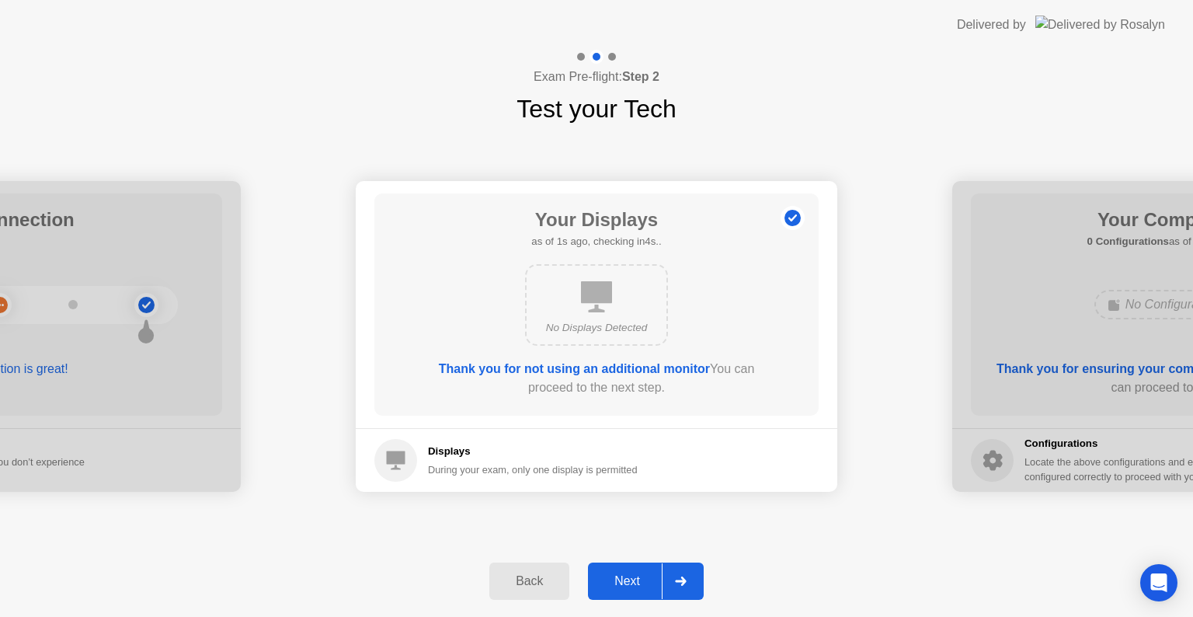
click at [631, 575] on div "Next" at bounding box center [627, 581] width 69 height 14
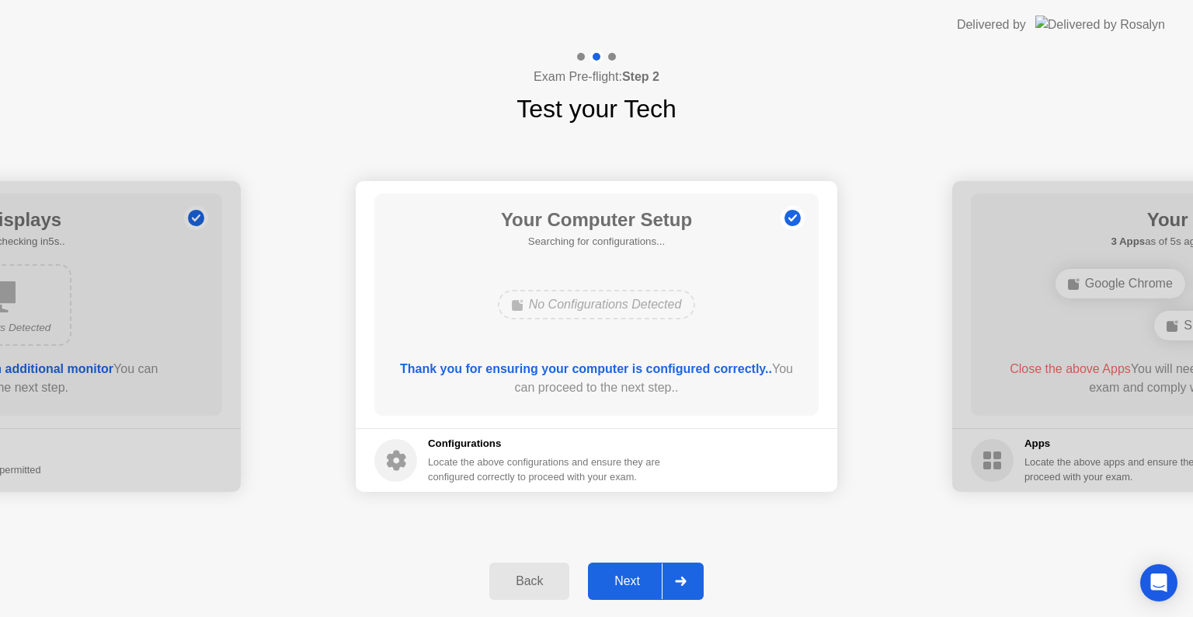
click at [631, 575] on div "Next" at bounding box center [627, 581] width 69 height 14
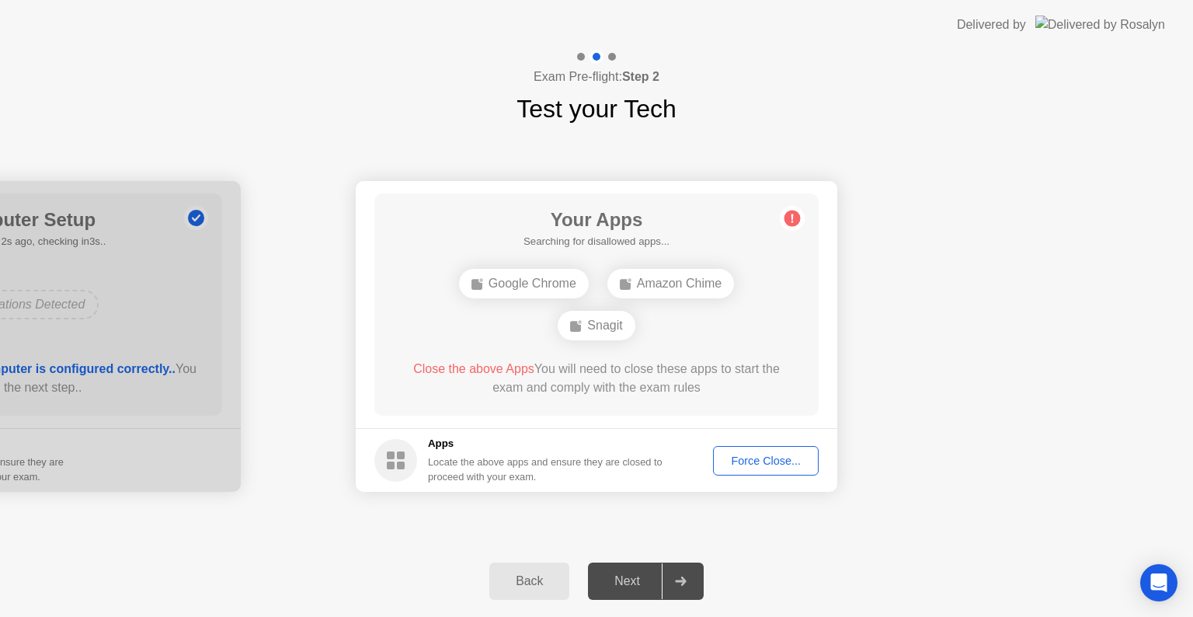
click at [757, 454] on div "Force Close..." at bounding box center [766, 460] width 95 height 12
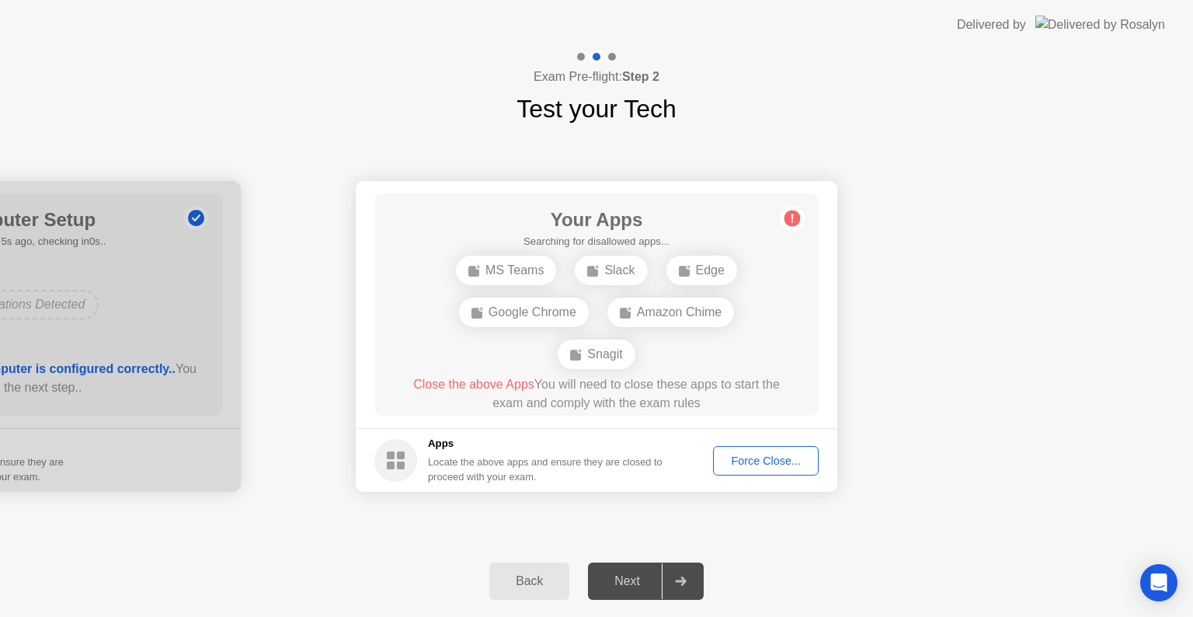
click at [765, 454] on div "Force Close..." at bounding box center [766, 460] width 95 height 12
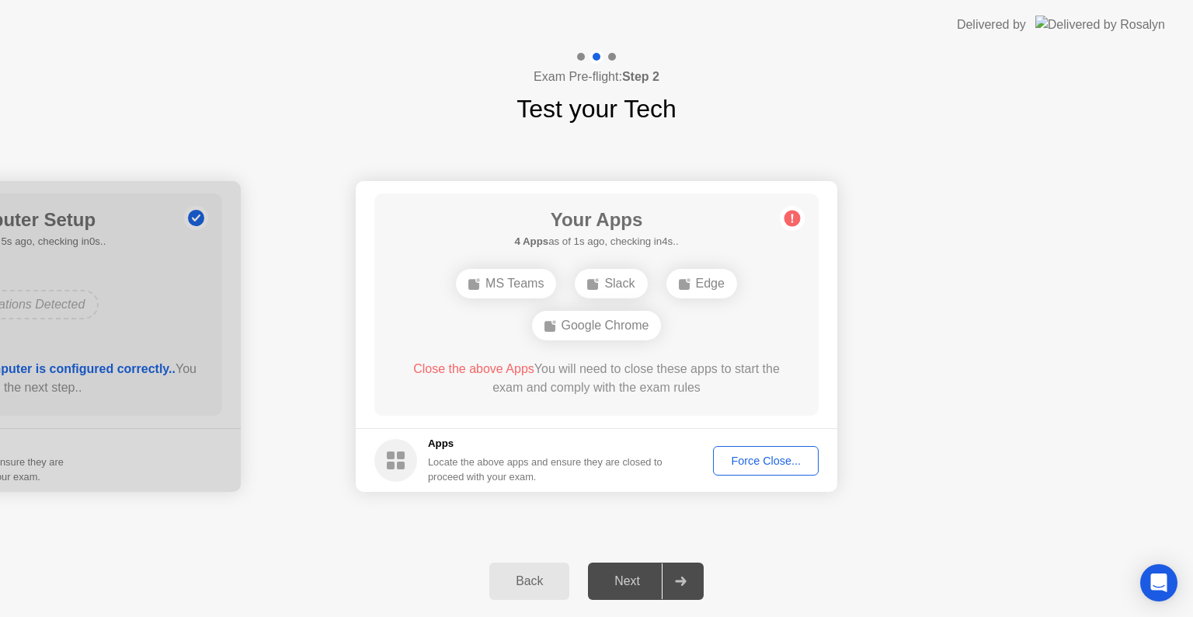
click at [771, 454] on div "Force Close..." at bounding box center [766, 460] width 95 height 12
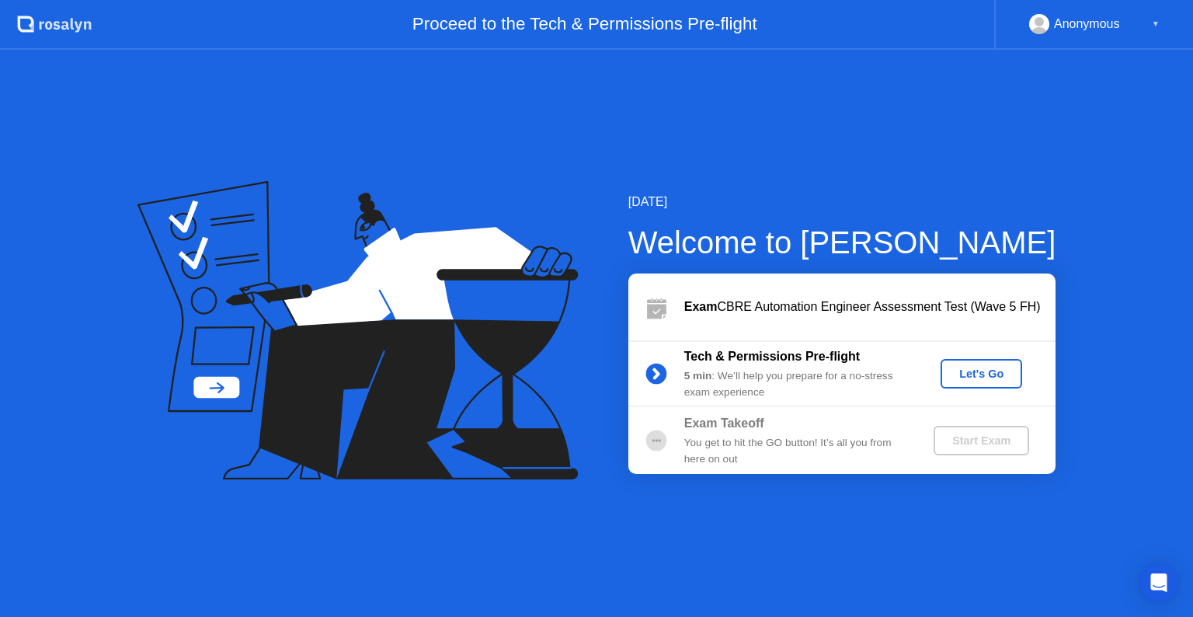
click at [973, 371] on div "Let's Go" at bounding box center [981, 373] width 69 height 12
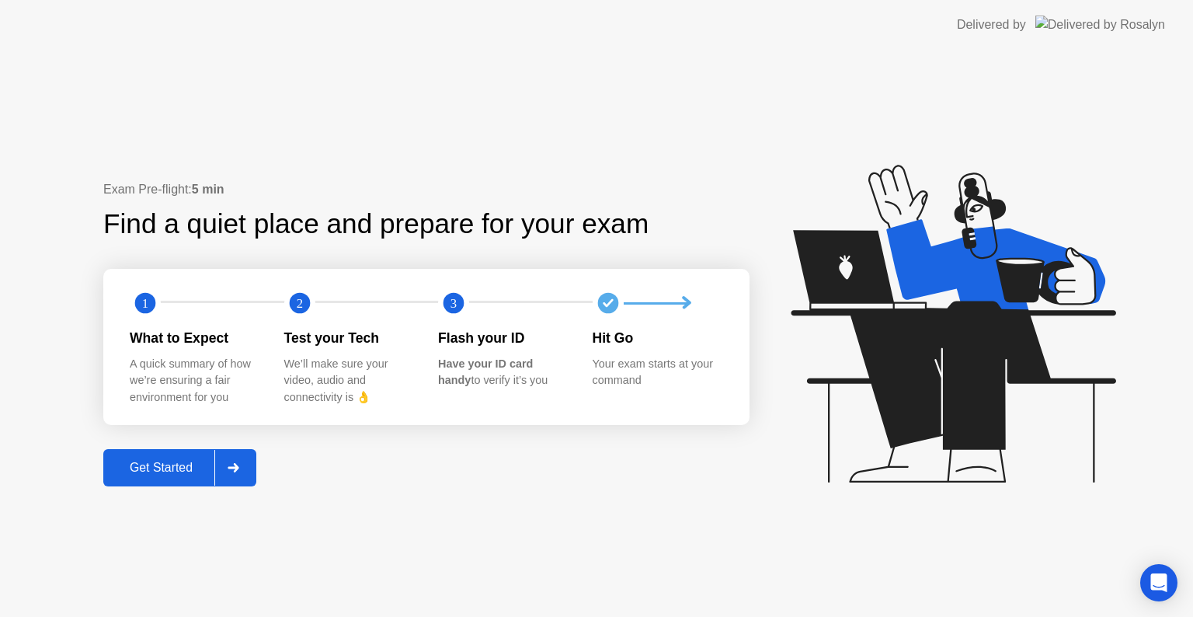
click at [145, 457] on button "Get Started" at bounding box center [179, 467] width 153 height 37
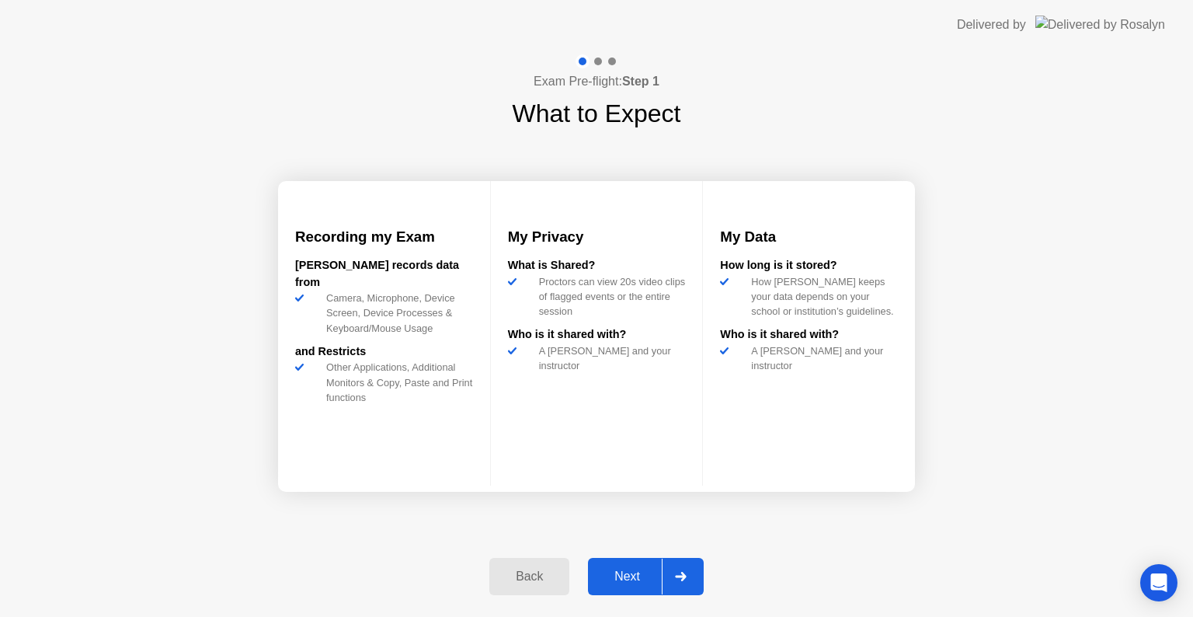
click at [634, 565] on button "Next" at bounding box center [646, 576] width 116 height 37
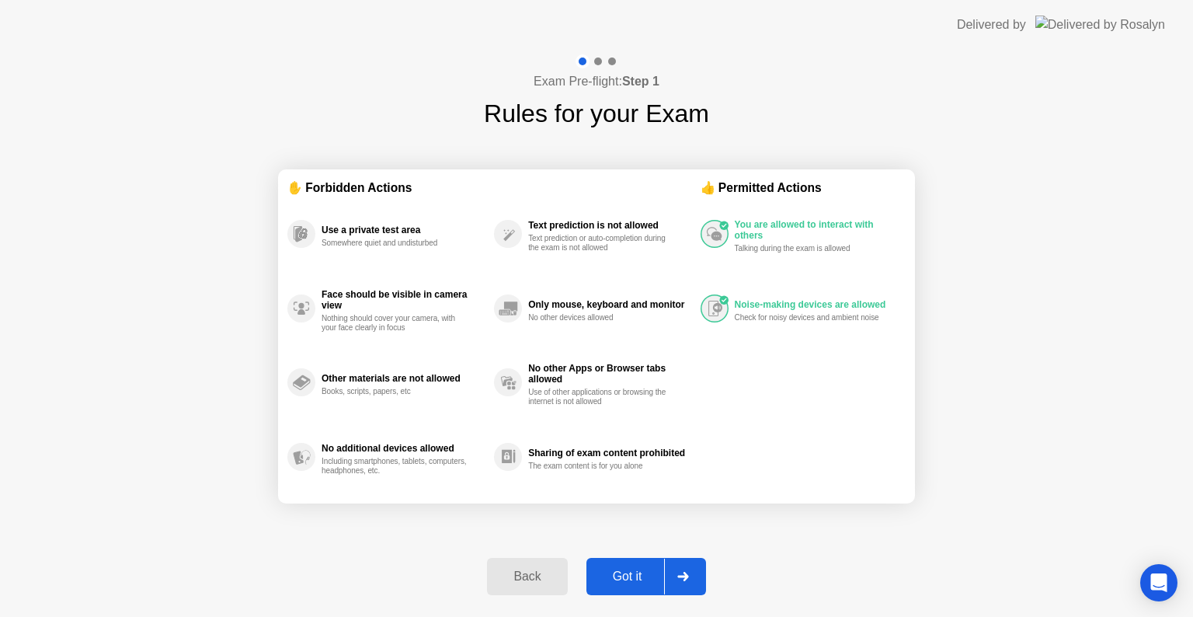
click at [634, 576] on div "Got it" at bounding box center [627, 576] width 73 height 14
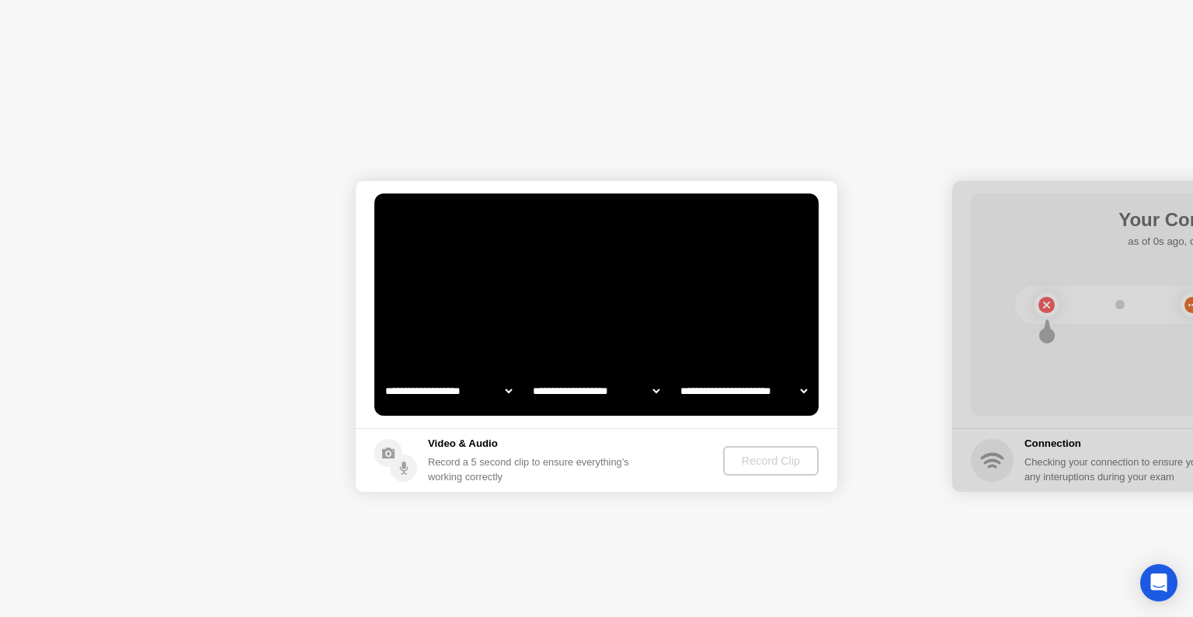
select select "**********"
select select "*******"
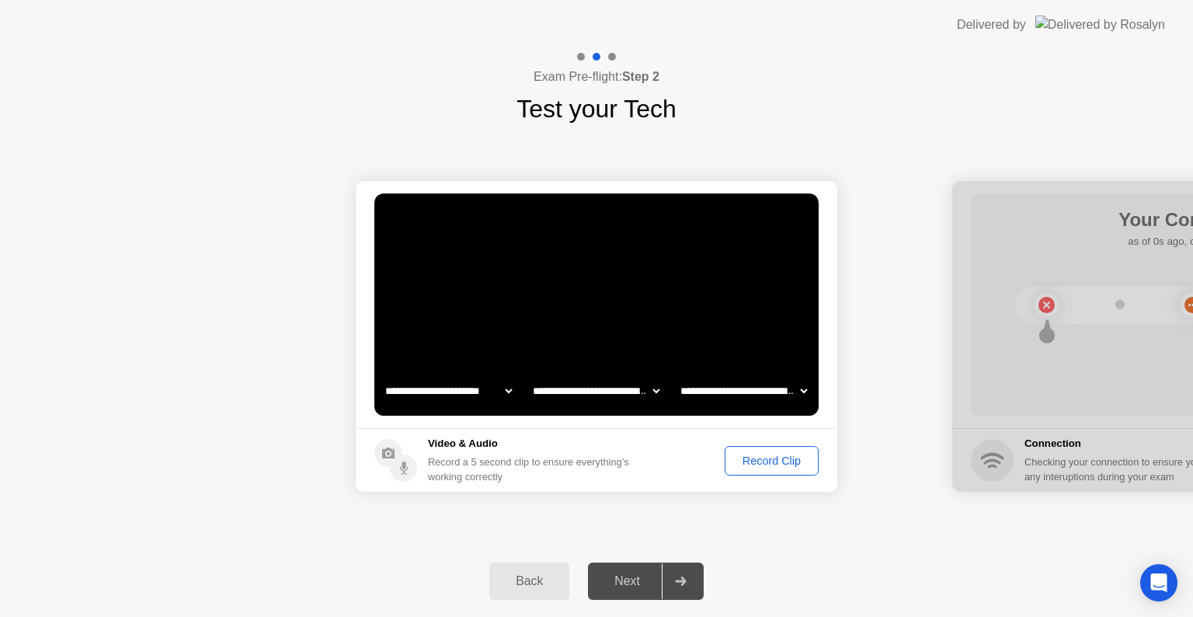
click at [780, 458] on div "Record Clip" at bounding box center [771, 460] width 83 height 12
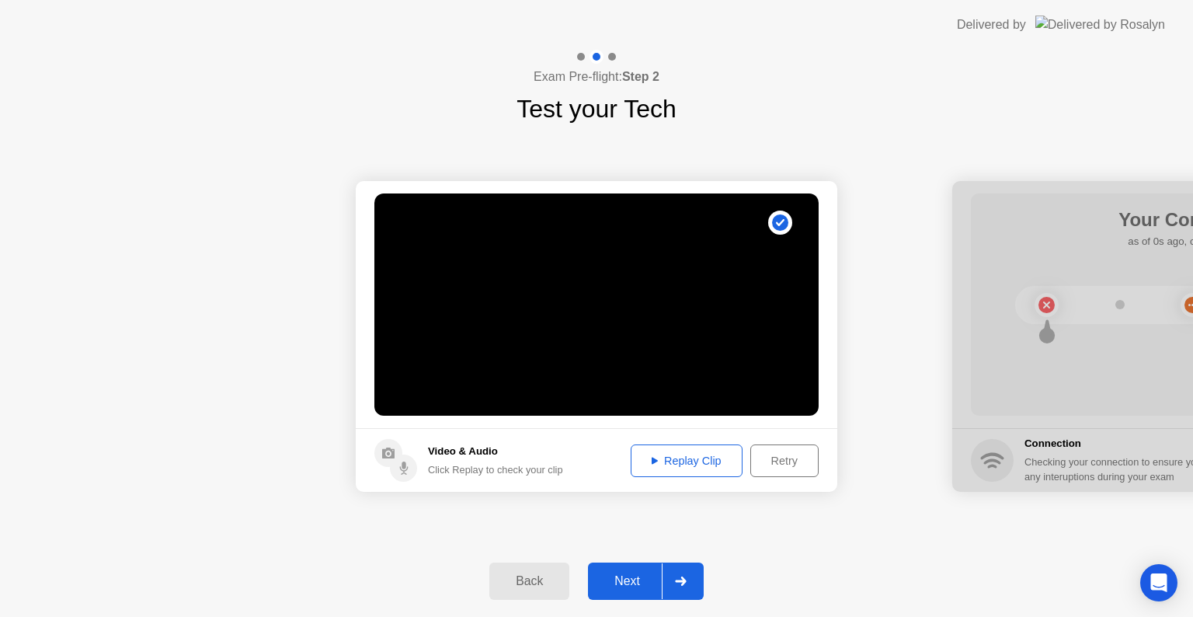
click at [631, 580] on div "Next" at bounding box center [627, 581] width 69 height 14
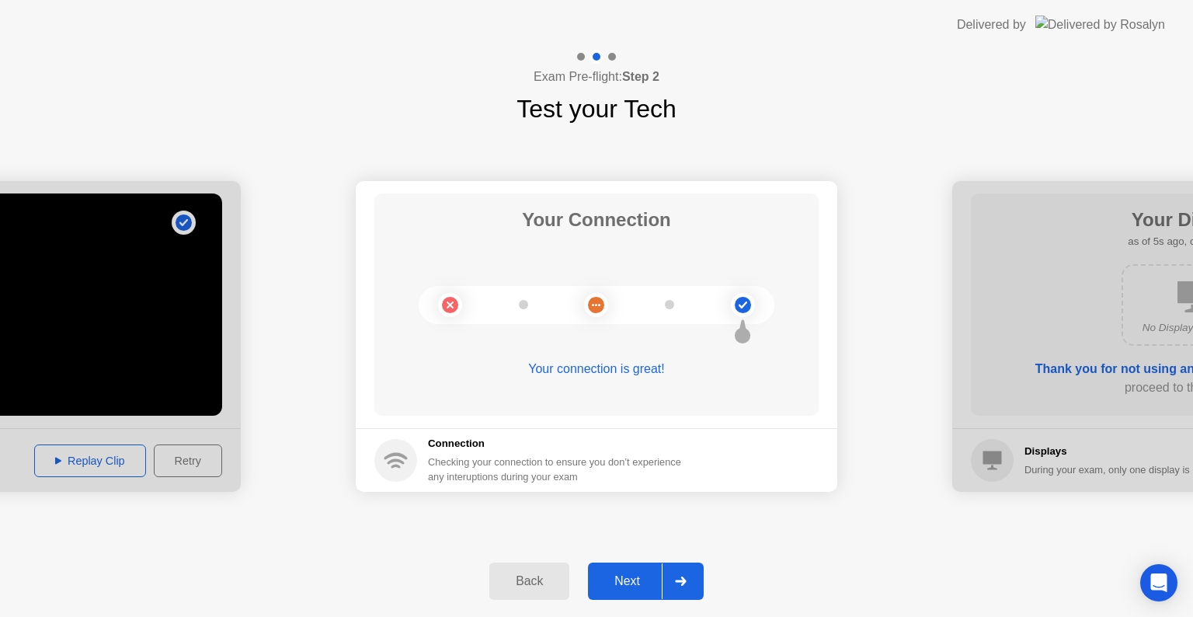
click at [629, 582] on div "Next" at bounding box center [627, 581] width 69 height 14
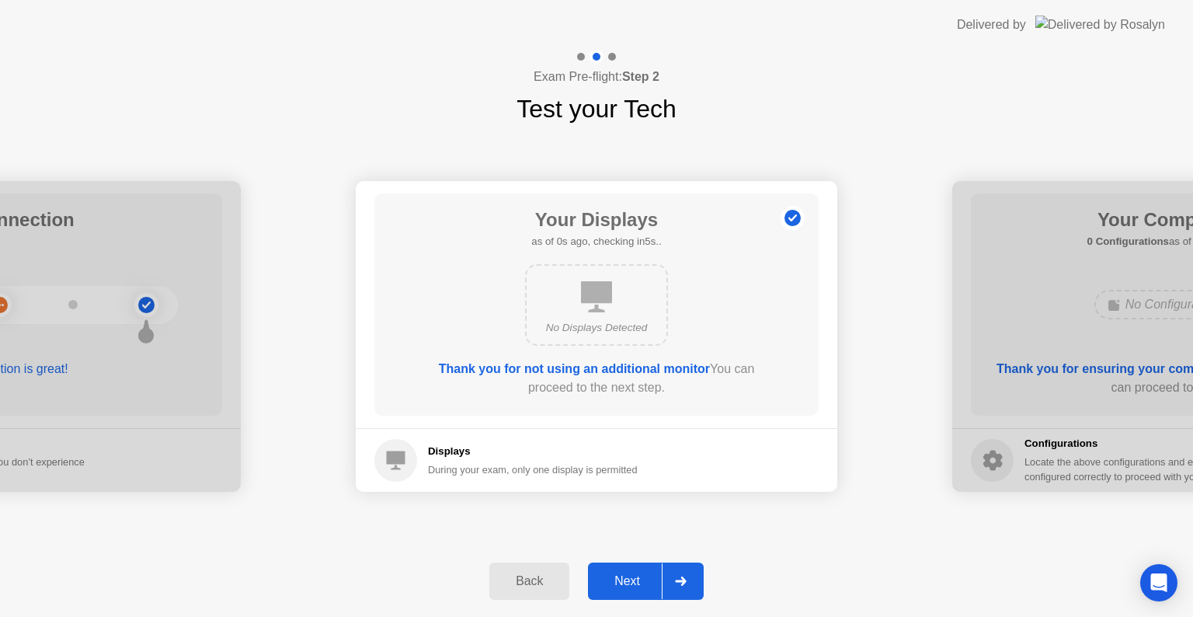
click at [629, 582] on div "Next" at bounding box center [627, 581] width 69 height 14
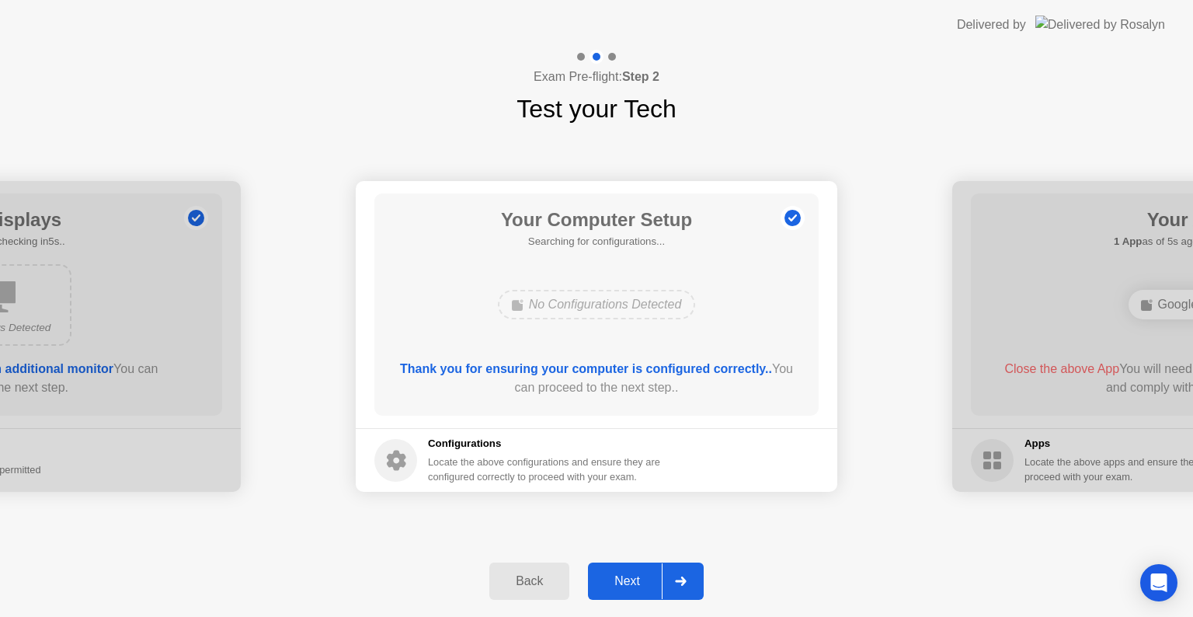
click at [629, 582] on div "Next" at bounding box center [627, 581] width 69 height 14
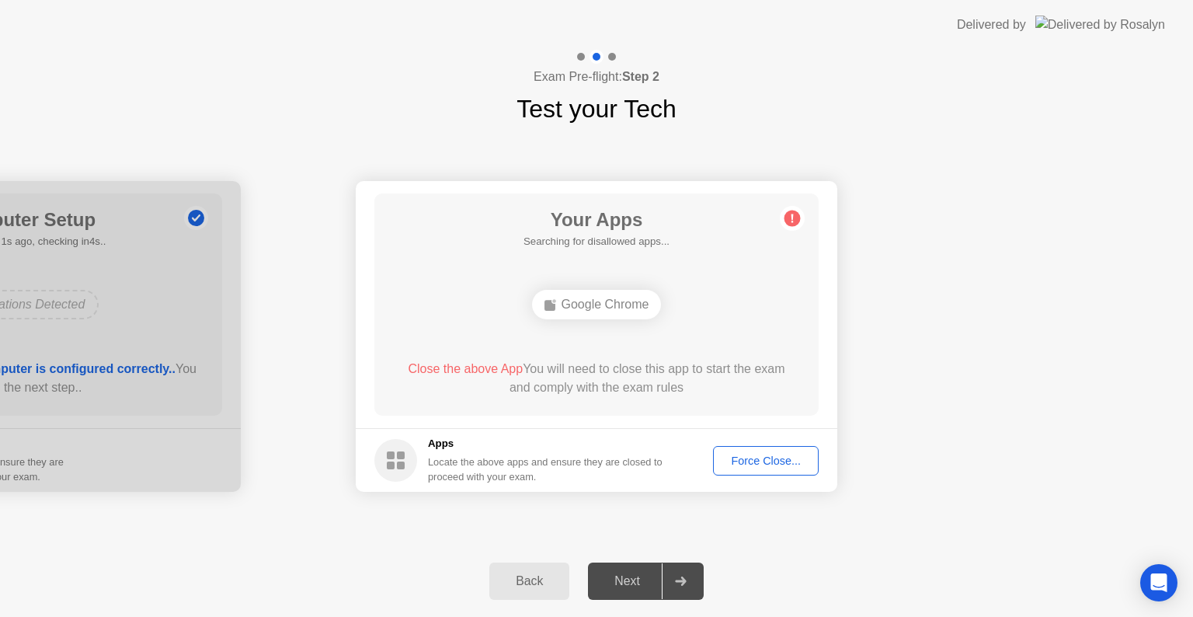
click at [795, 461] on div "Force Close..." at bounding box center [766, 460] width 95 height 12
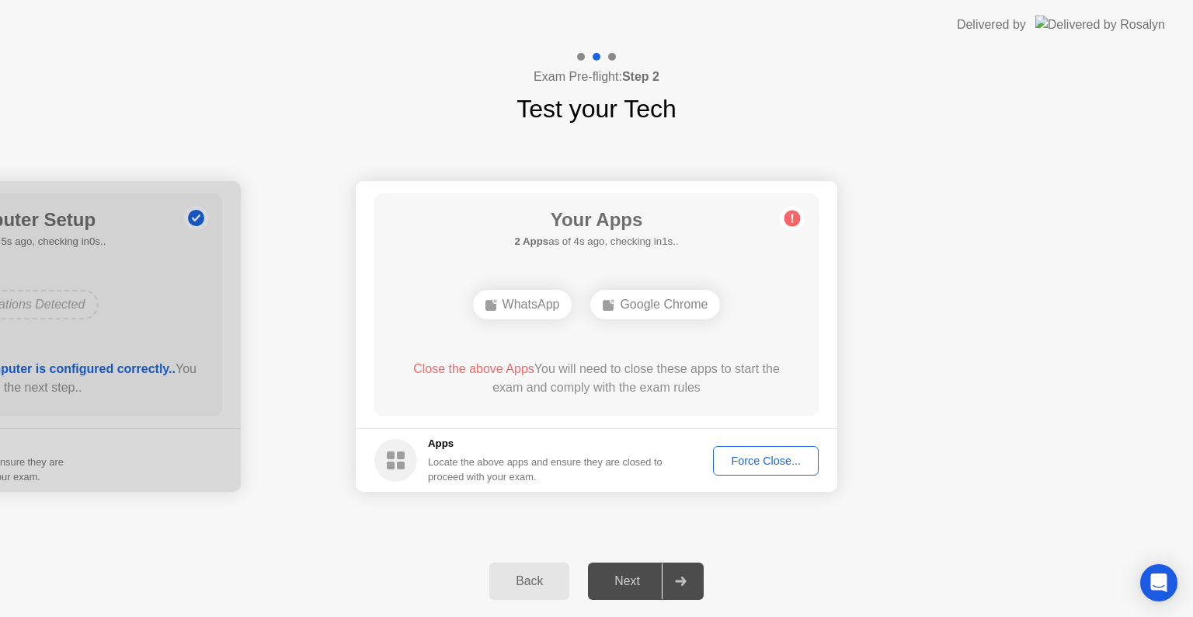
click at [764, 457] on div "Force Close..." at bounding box center [766, 460] width 95 height 12
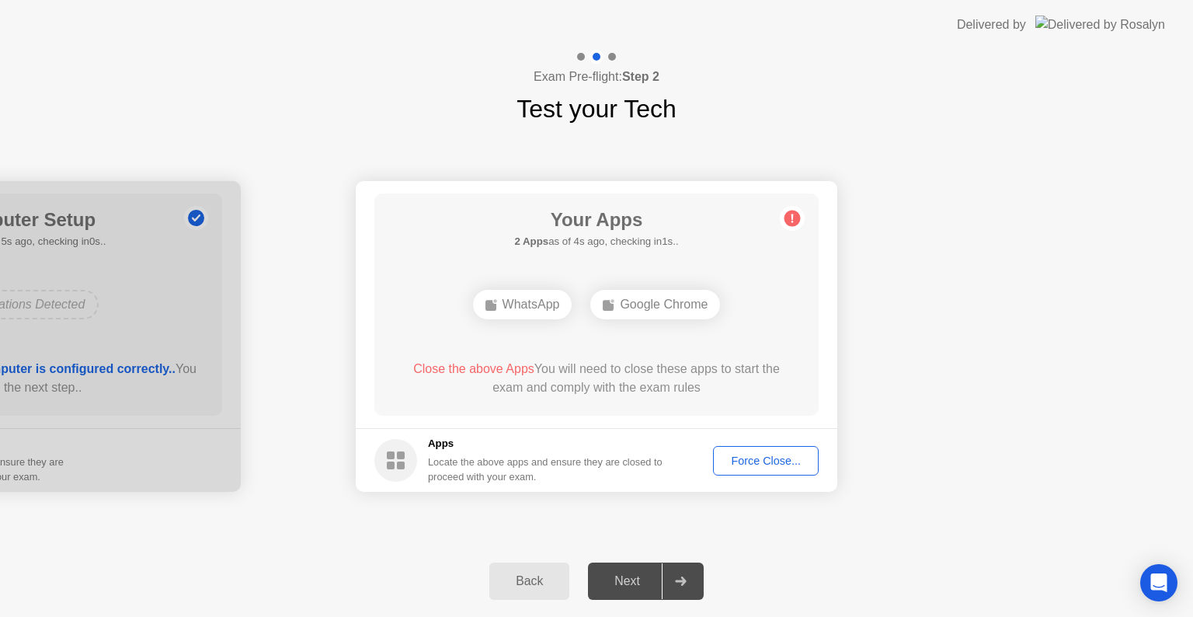
click at [752, 460] on div "Force Close..." at bounding box center [766, 460] width 95 height 12
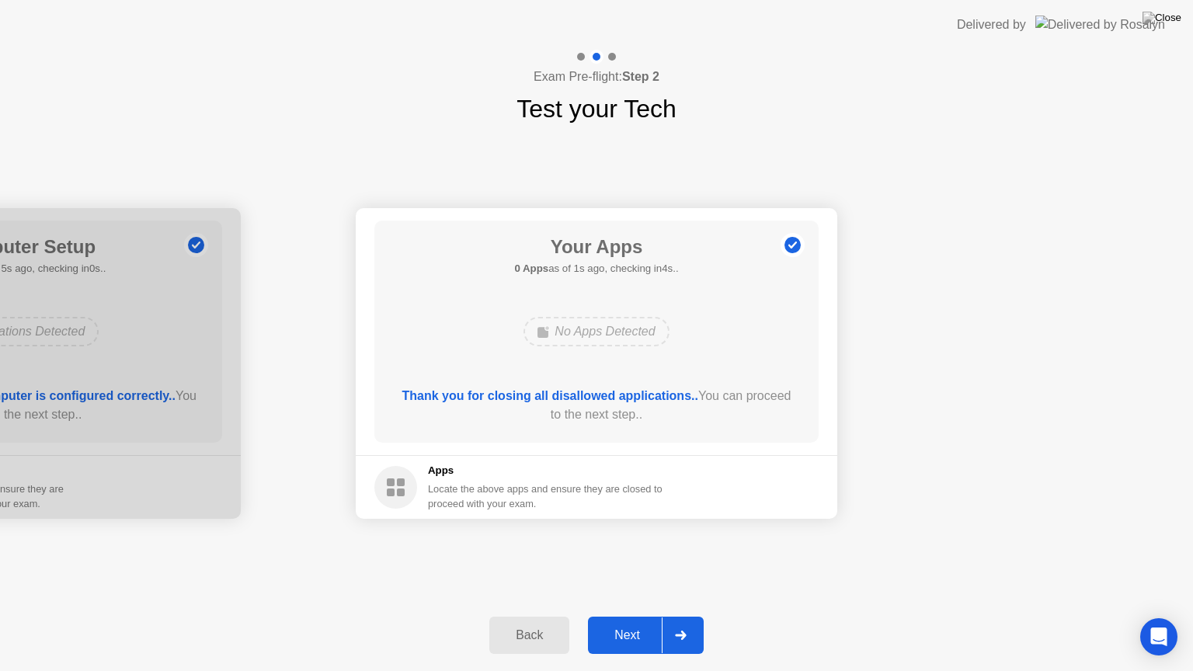
click at [631, 616] on button "Next" at bounding box center [646, 635] width 116 height 37
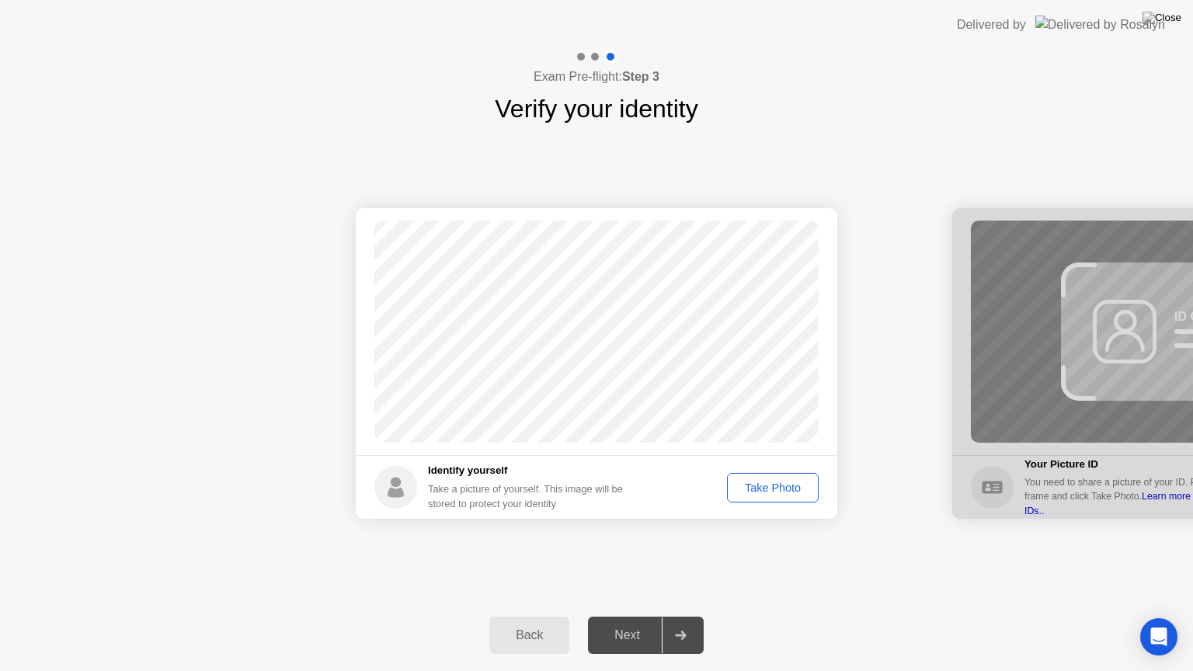
click at [789, 478] on button "Take Photo" at bounding box center [773, 488] width 92 height 30
click at [625, 616] on div "Next" at bounding box center [627, 635] width 69 height 14
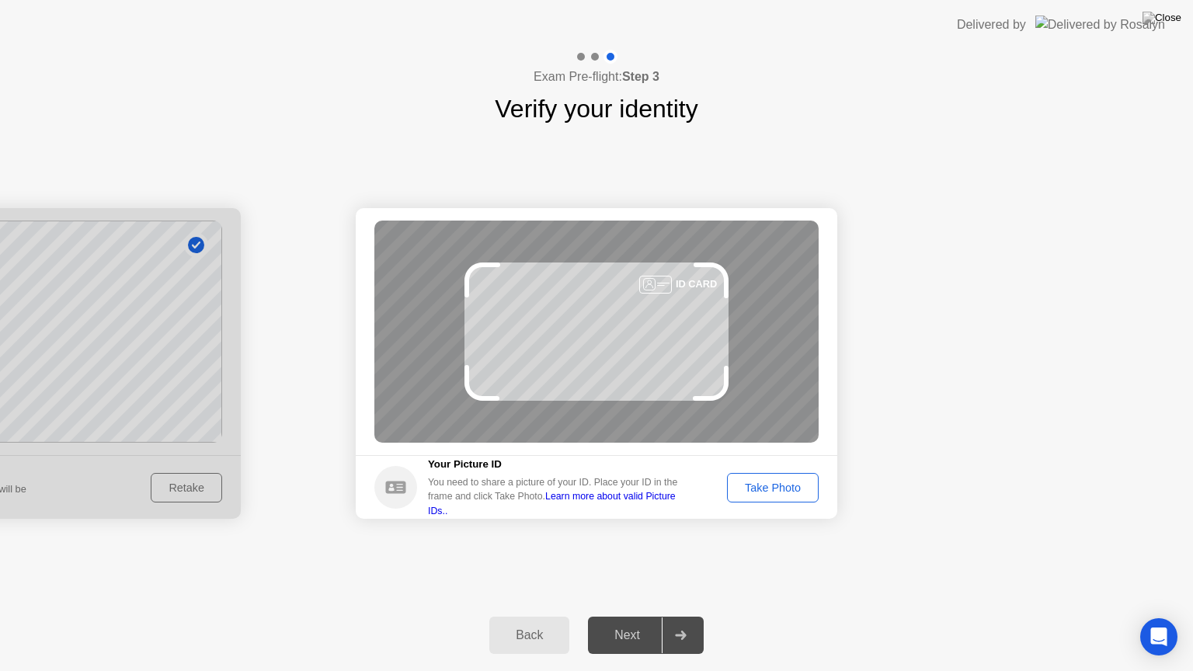
click at [768, 483] on div "Take Photo" at bounding box center [773, 488] width 81 height 12
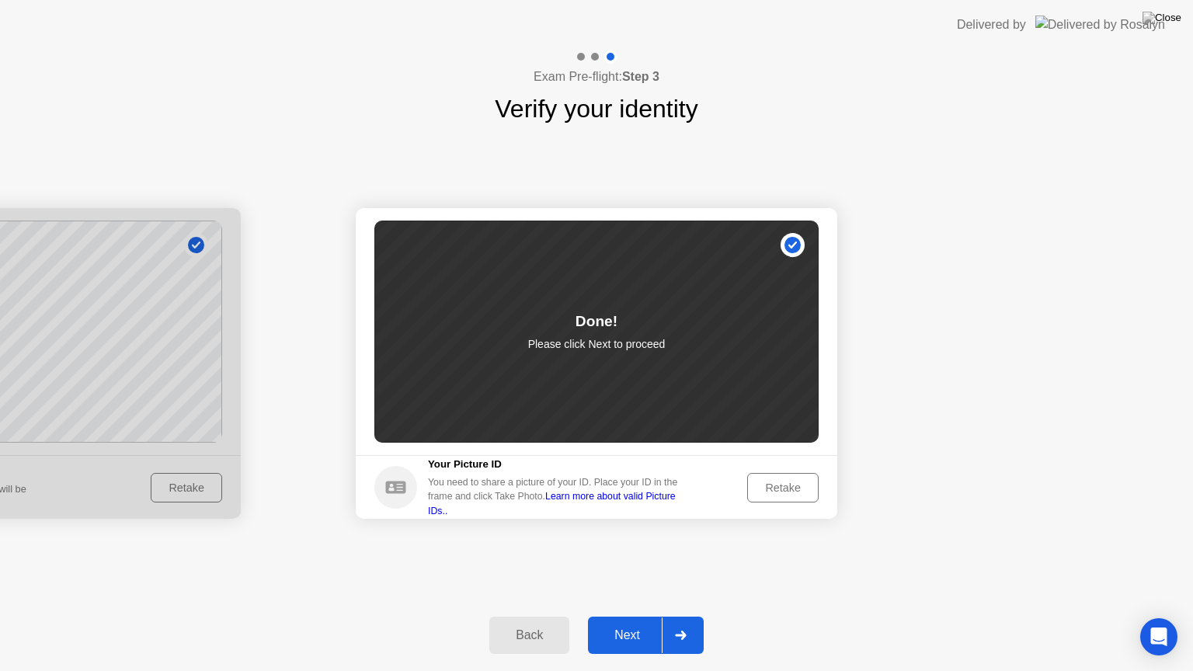
click at [621, 616] on div "Next" at bounding box center [627, 635] width 69 height 14
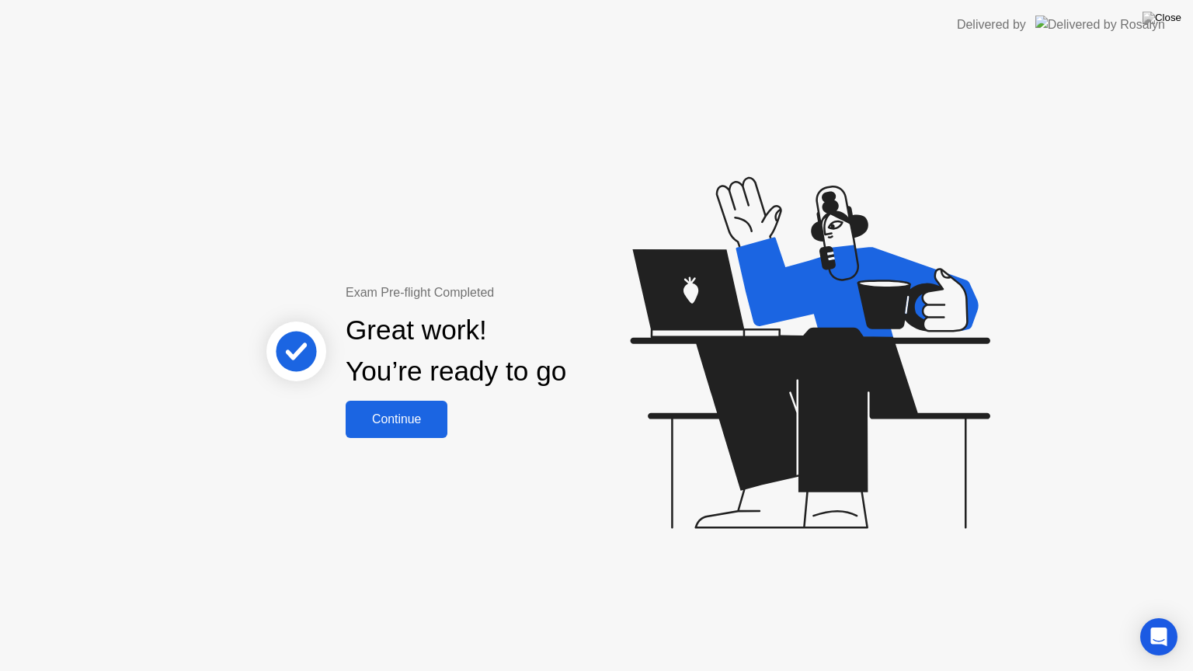
click at [427, 413] on div "Continue" at bounding box center [396, 419] width 92 height 14
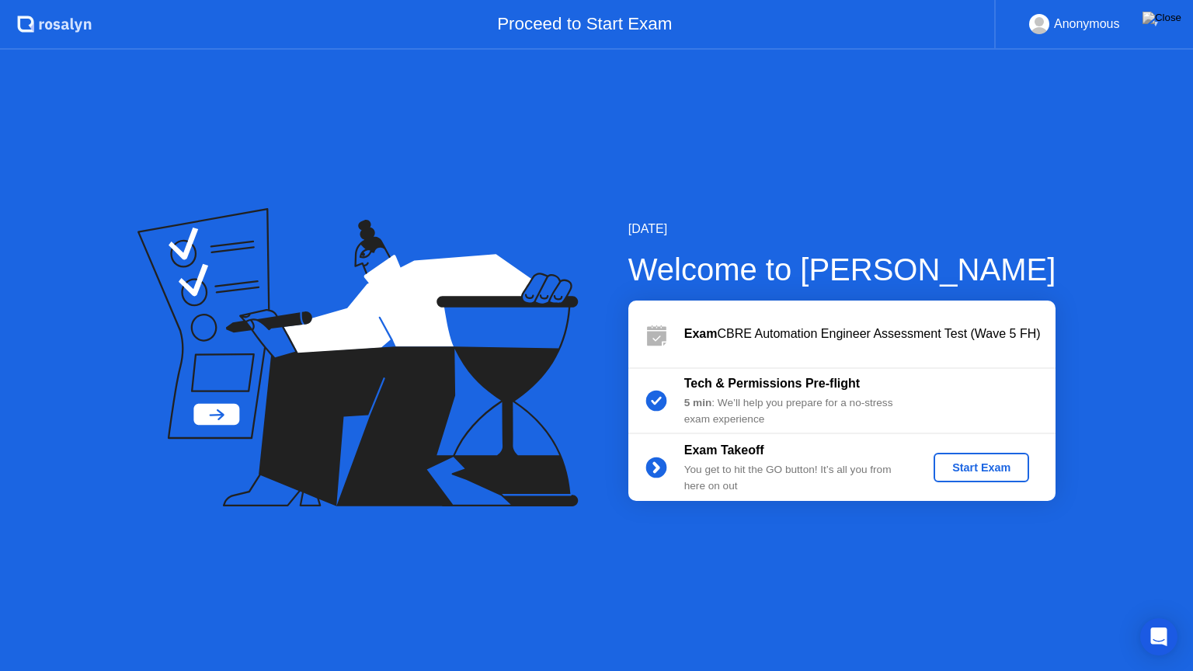
click at [983, 464] on div "Start Exam" at bounding box center [981, 467] width 83 height 12
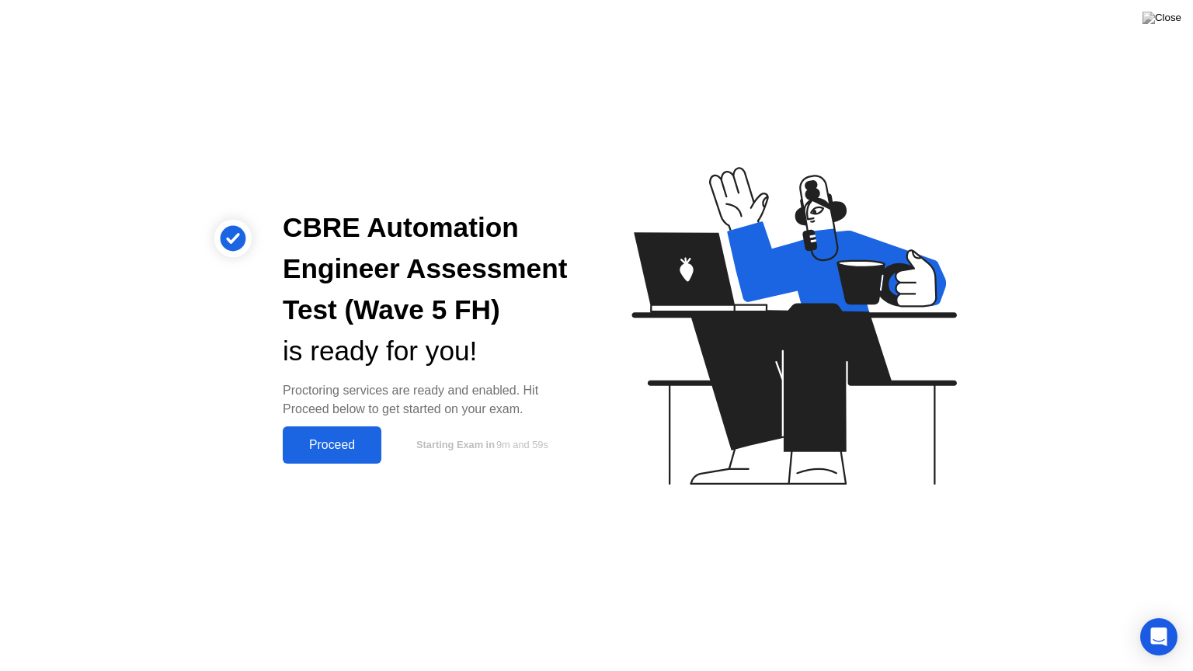
click at [330, 448] on div "Proceed" at bounding box center [331, 445] width 89 height 14
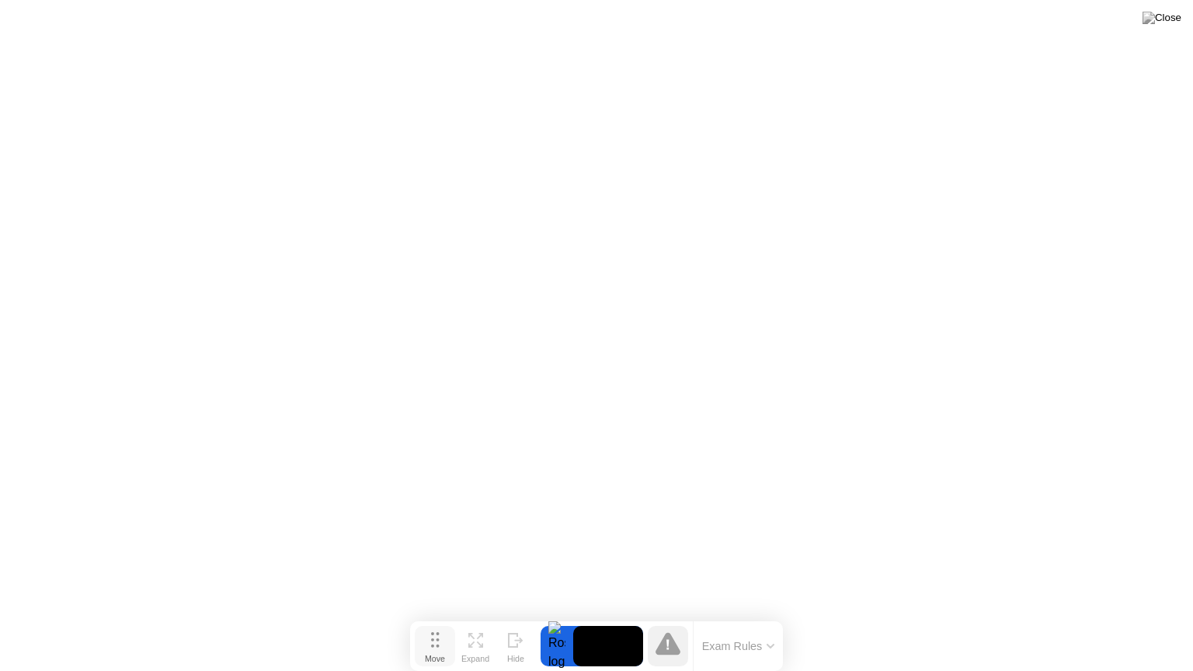
click at [435, 616] on icon at bounding box center [435, 640] width 9 height 16
click at [438, 616] on icon at bounding box center [435, 640] width 9 height 16
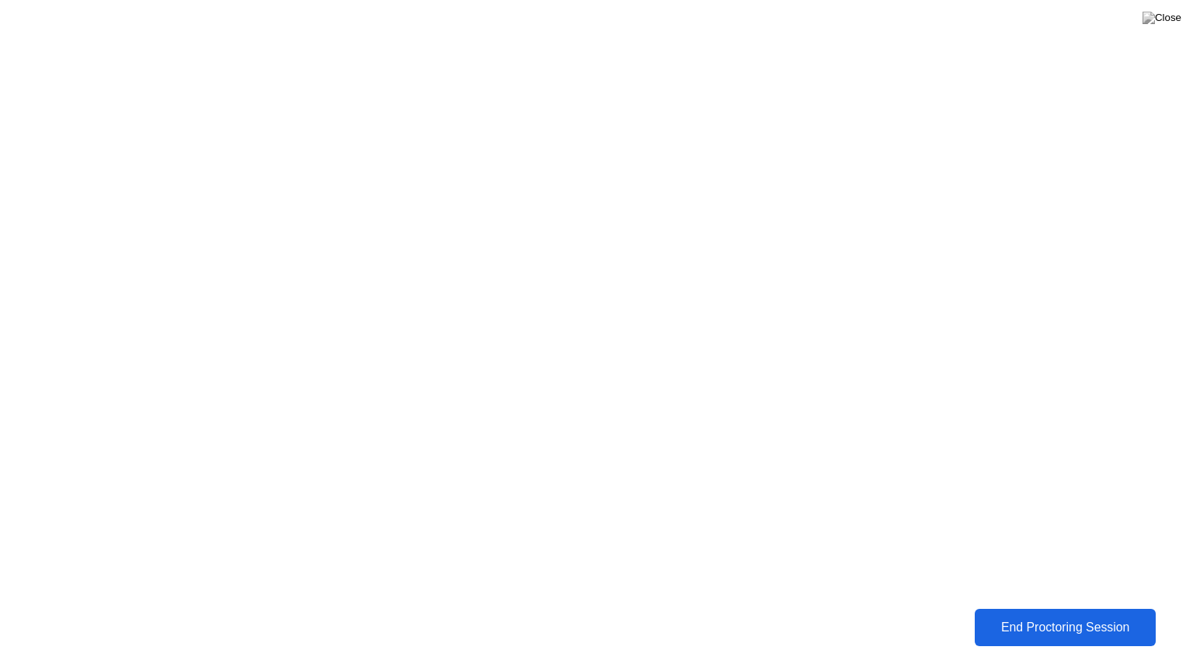
click at [1068, 616] on div "End Proctoring Session" at bounding box center [1066, 627] width 186 height 15
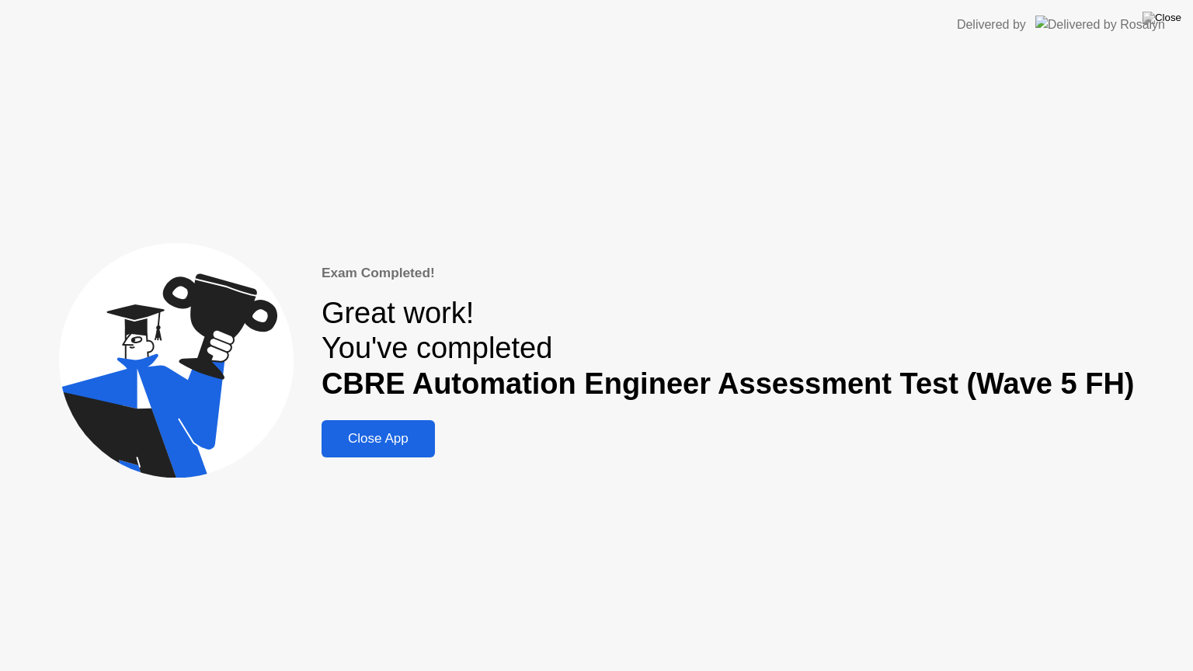
click at [388, 437] on div "Close App" at bounding box center [378, 439] width 104 height 16
